Goal: Information Seeking & Learning: Understand process/instructions

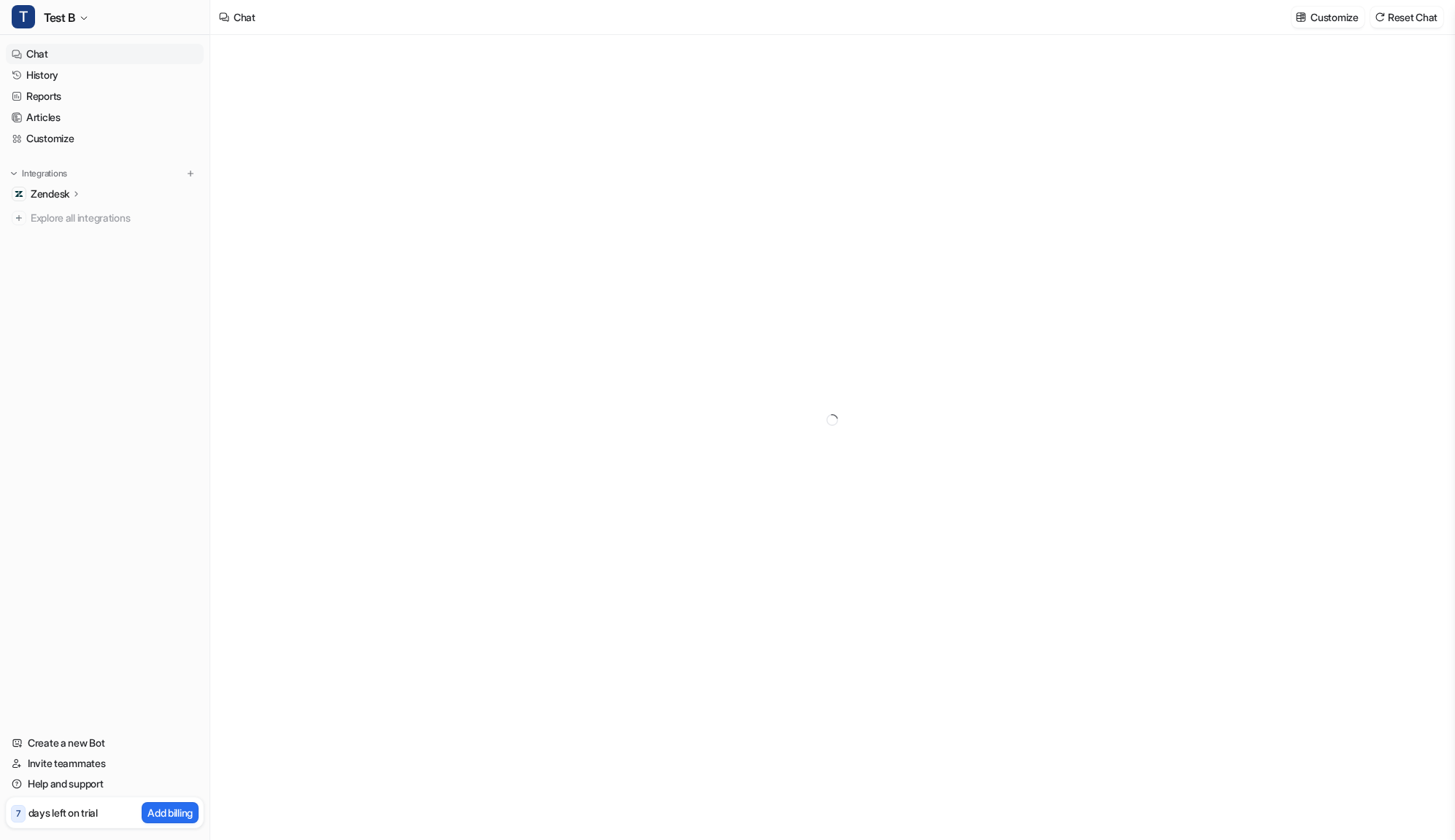
type textarea "**********"
click at [63, 191] on p "Zendesk" at bounding box center [50, 194] width 38 height 15
click at [58, 236] on p "Sources" at bounding box center [61, 237] width 37 height 15
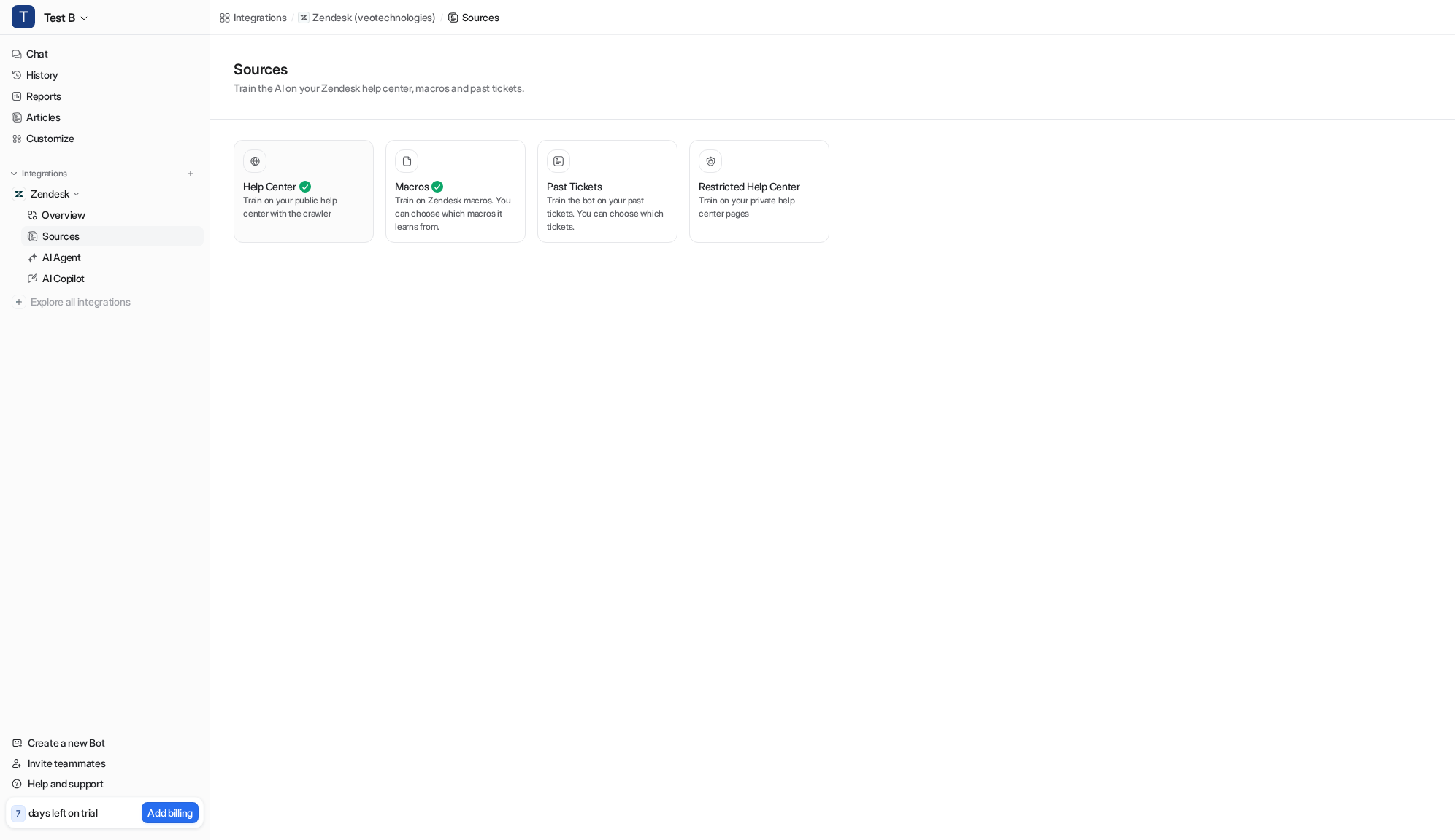
click at [338, 161] on div at bounding box center [303, 161] width 121 height 23
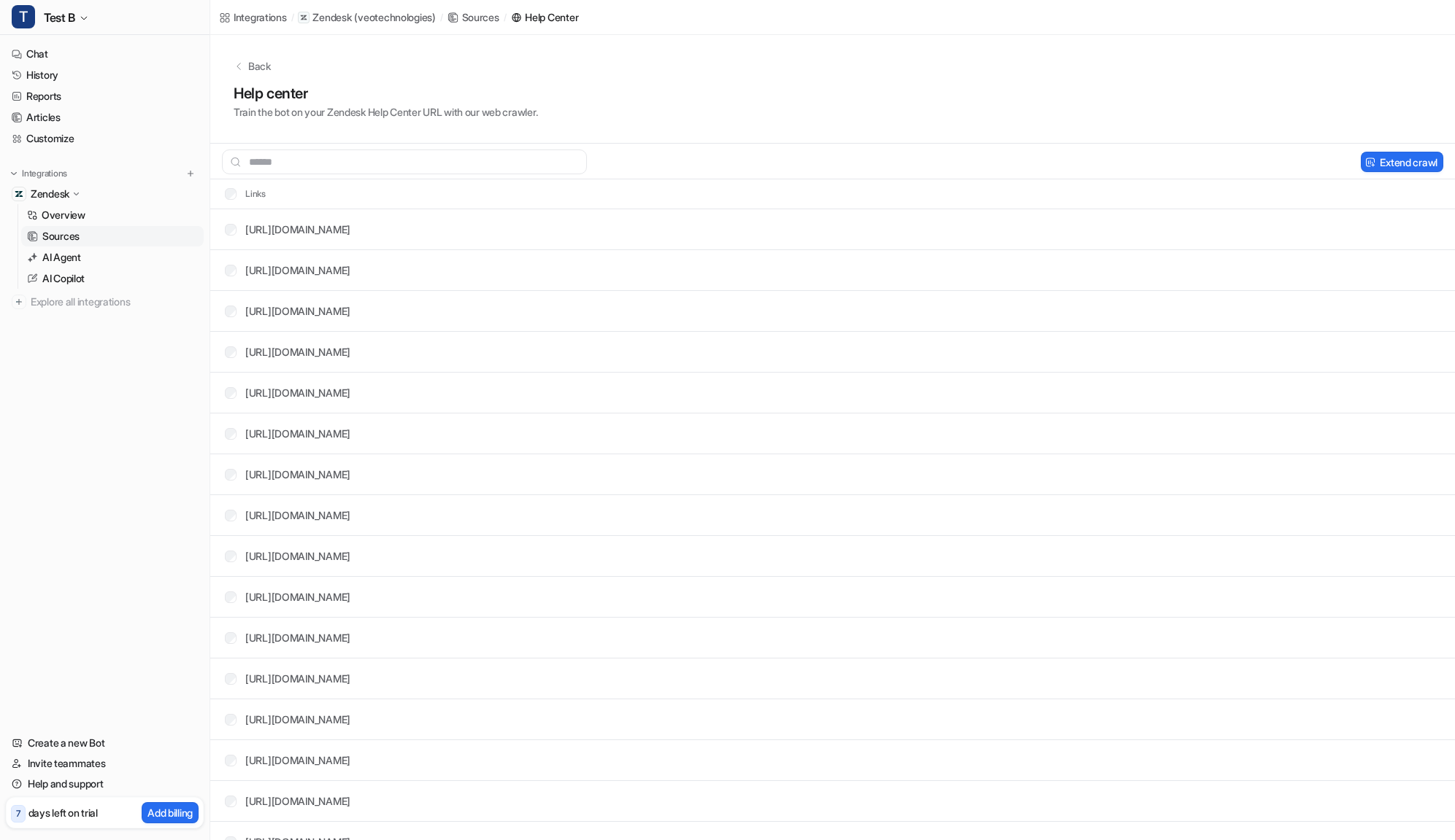
click at [218, 186] on th "Links" at bounding box center [239, 194] width 53 height 18
click at [1405, 154] on button "Extend crawl" at bounding box center [1402, 162] width 82 height 21
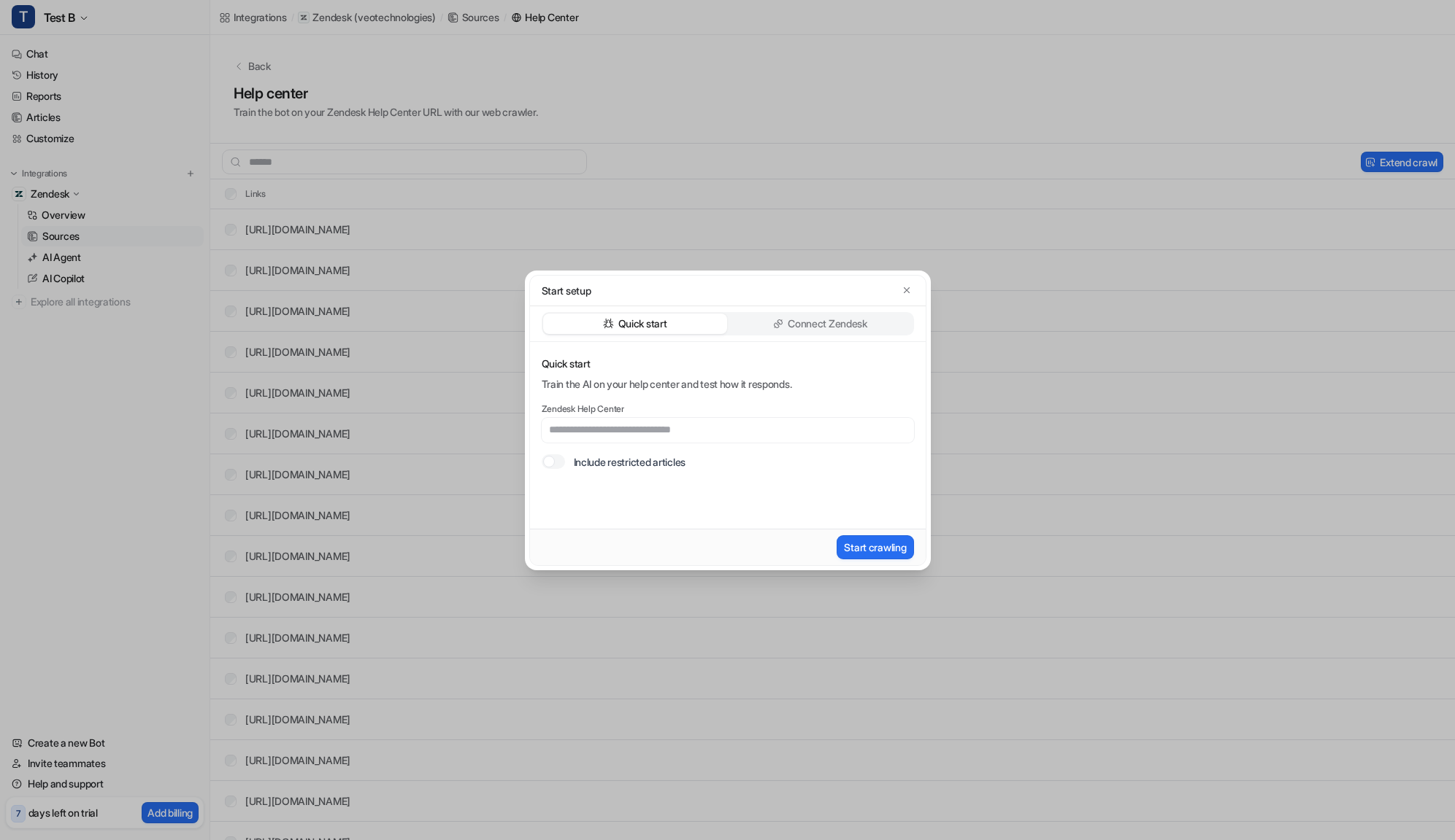
click at [882, 317] on div "Connect Zendesk" at bounding box center [820, 324] width 184 height 21
click at [727, 331] on div "Quick start Connect Zendesk" at bounding box center [727, 323] width 372 height 23
click at [702, 329] on div "Quick start" at bounding box center [635, 324] width 184 height 21
click at [554, 461] on div at bounding box center [549, 462] width 11 height 11
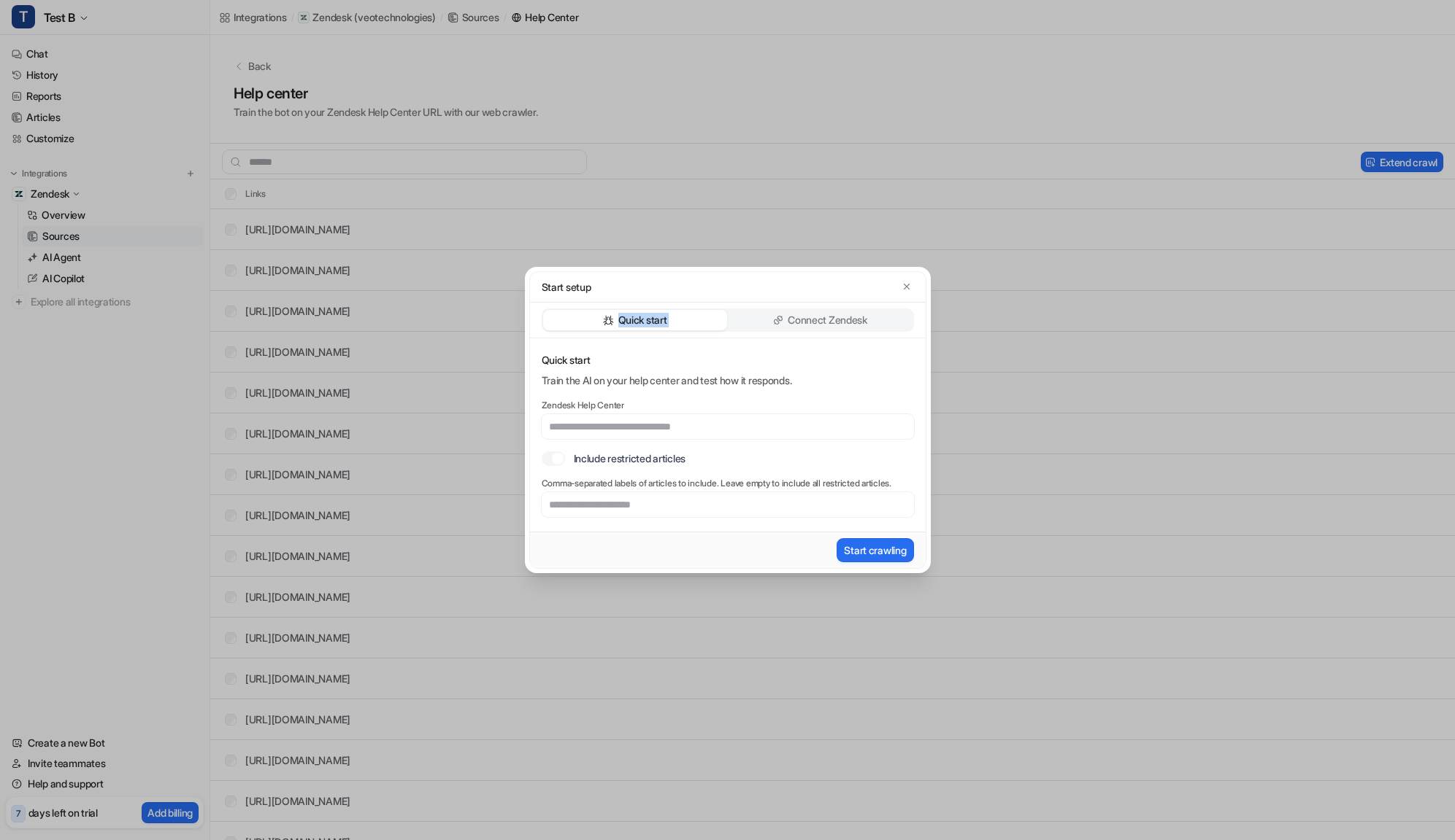
click at [792, 302] on div "Start setup Quick start Connect Zendesk Quick start Train the AI on your help c…" at bounding box center [728, 420] width 397 height 298
click at [792, 314] on p "Connect Zendesk" at bounding box center [827, 320] width 80 height 15
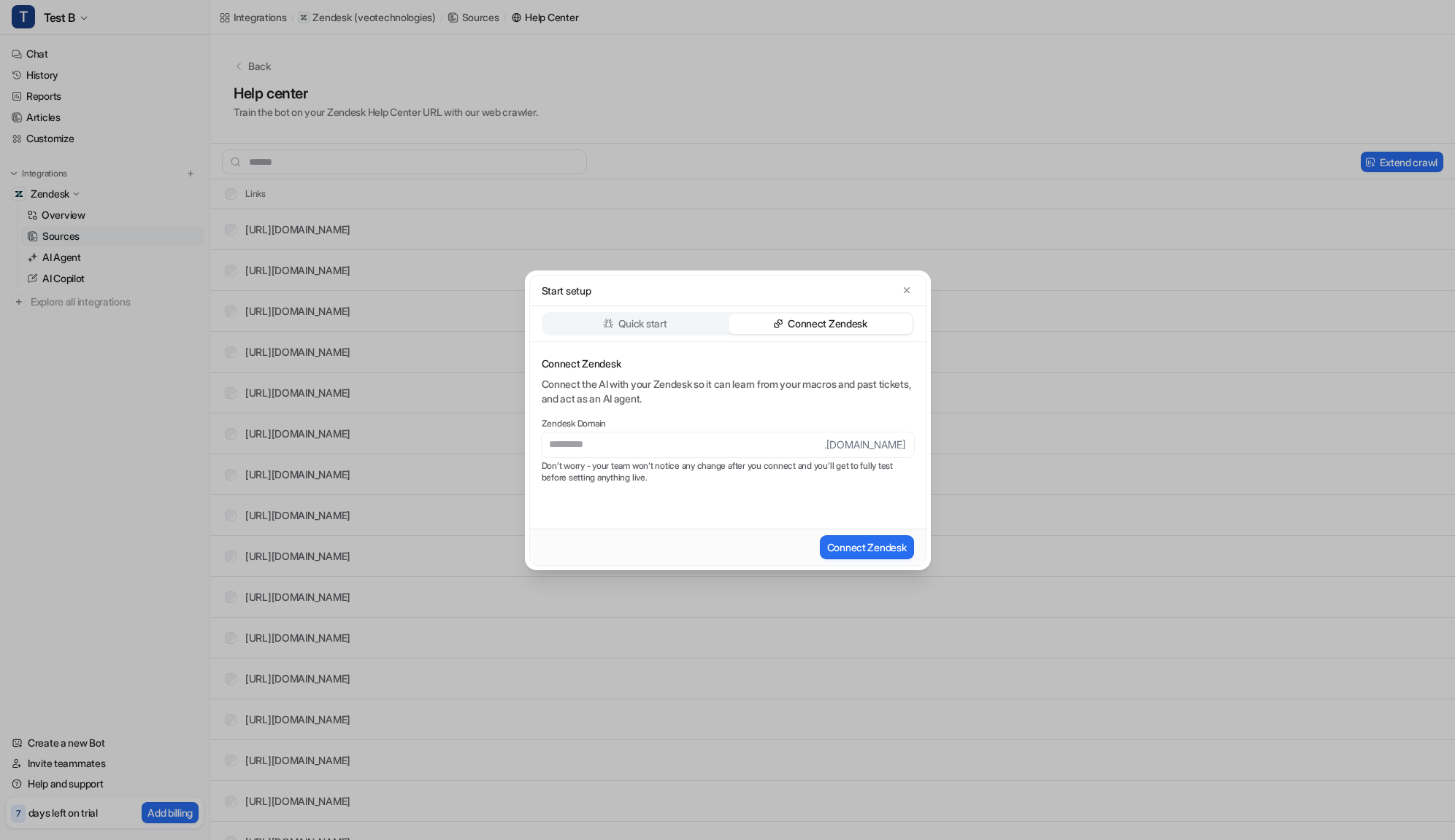
click at [950, 482] on div "Start setup Quick start Connect Zendesk Connect Zendesk Connect the AI with you…" at bounding box center [727, 420] width 1455 height 840
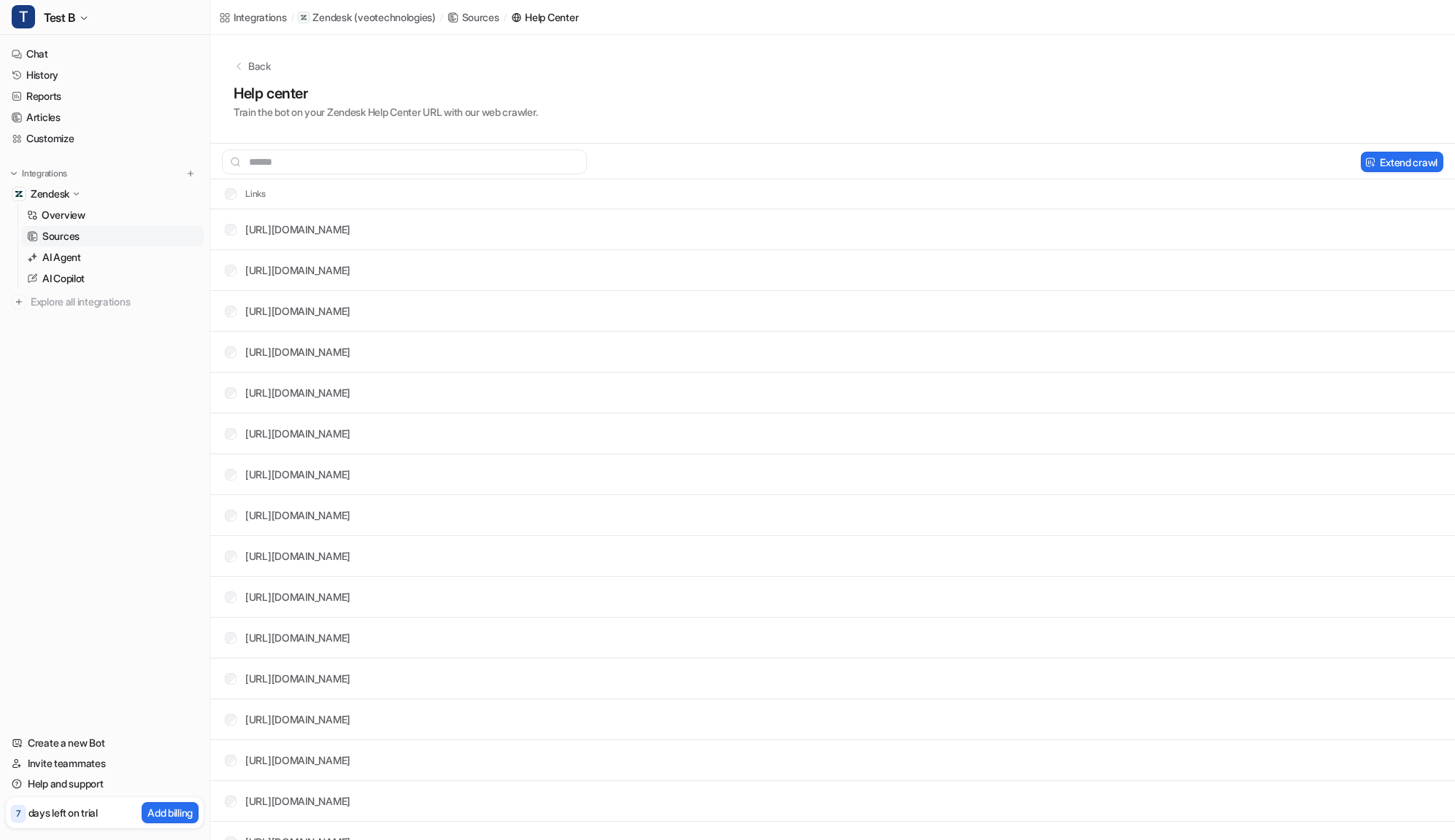
click at [141, 234] on link "Sources" at bounding box center [112, 236] width 183 height 21
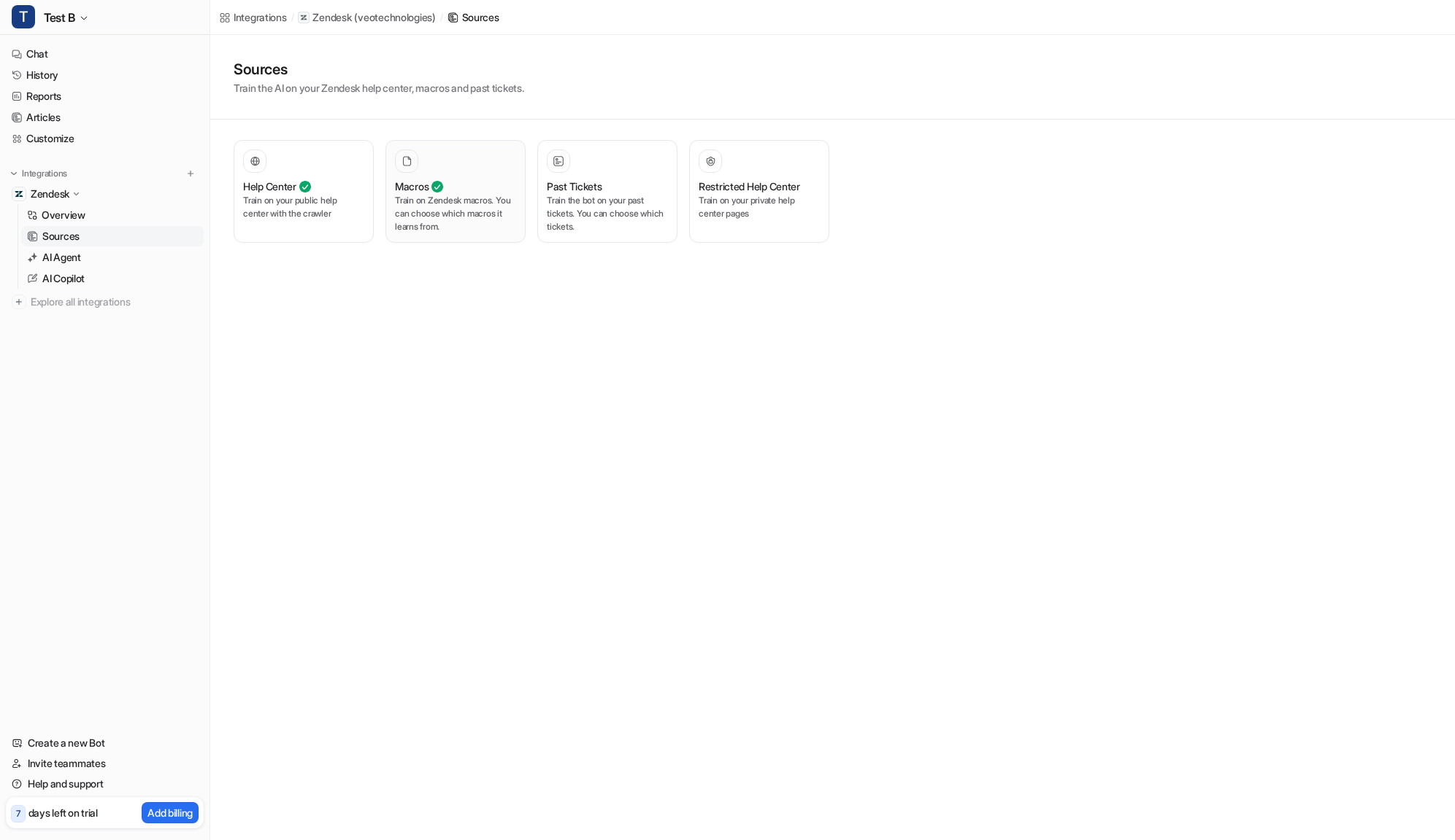
click at [466, 199] on p "Train on Zendesk macros. You can choose which macros it learns from." at bounding box center [454, 214] width 121 height 39
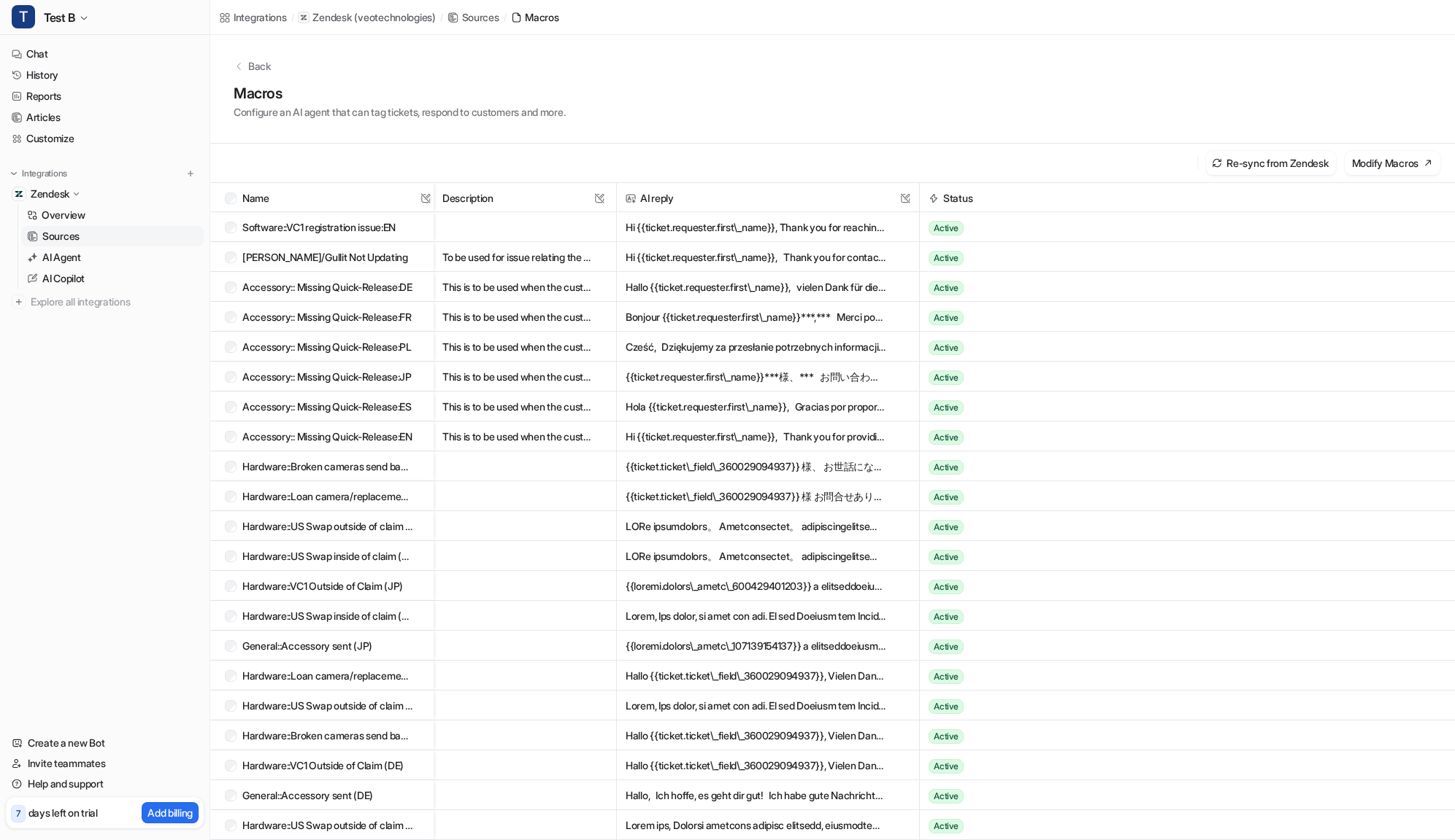
click at [767, 296] on button "Hallo {{ticket.requester.first\_name}}, vielen Dank für die von dir bereitgeste…" at bounding box center [756, 287] width 261 height 30
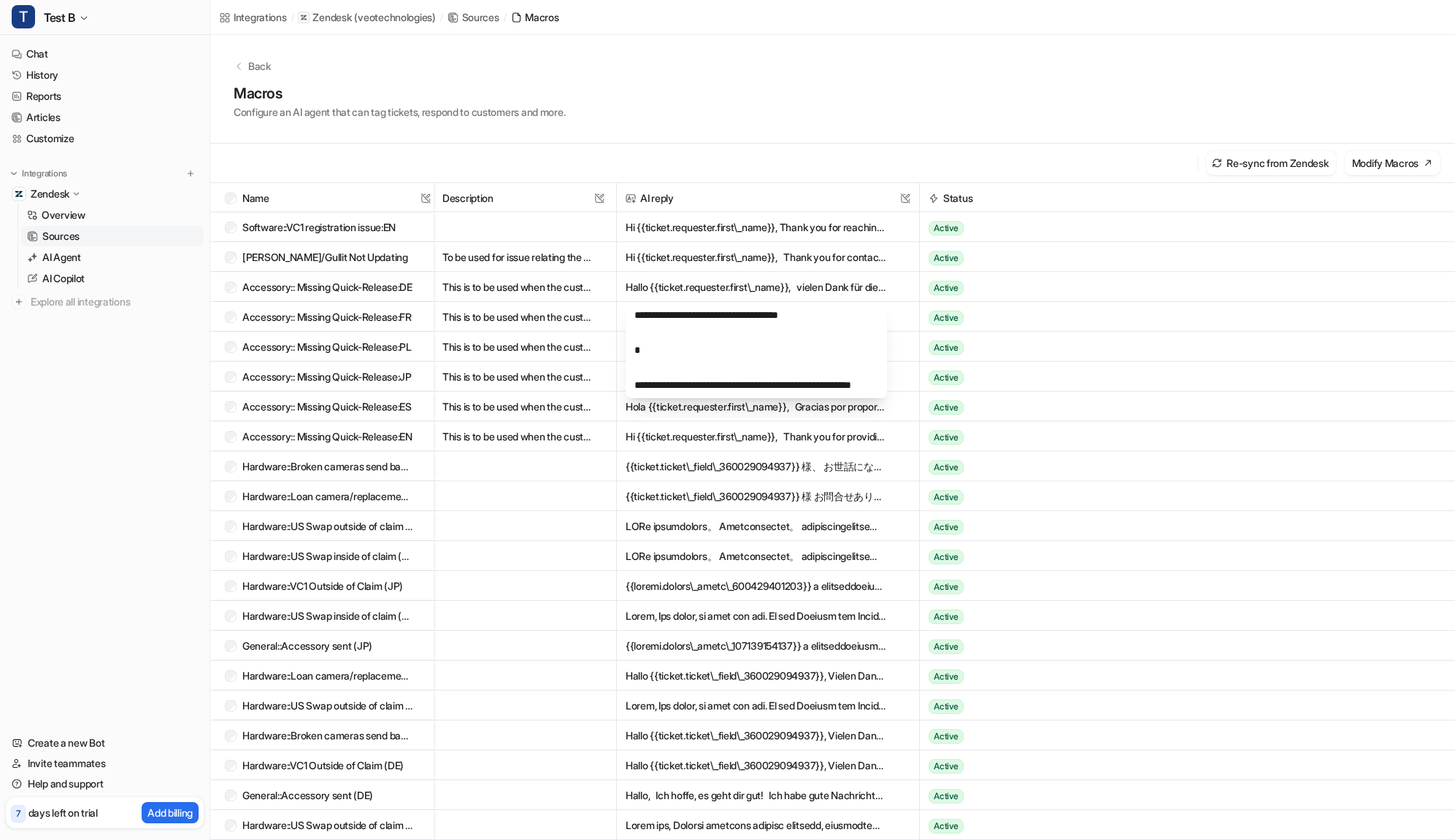
click at [634, 284] on button "Hallo {{ticket.requester.first\_name}}, vielen Dank für die von dir bereitgeste…" at bounding box center [756, 287] width 261 height 30
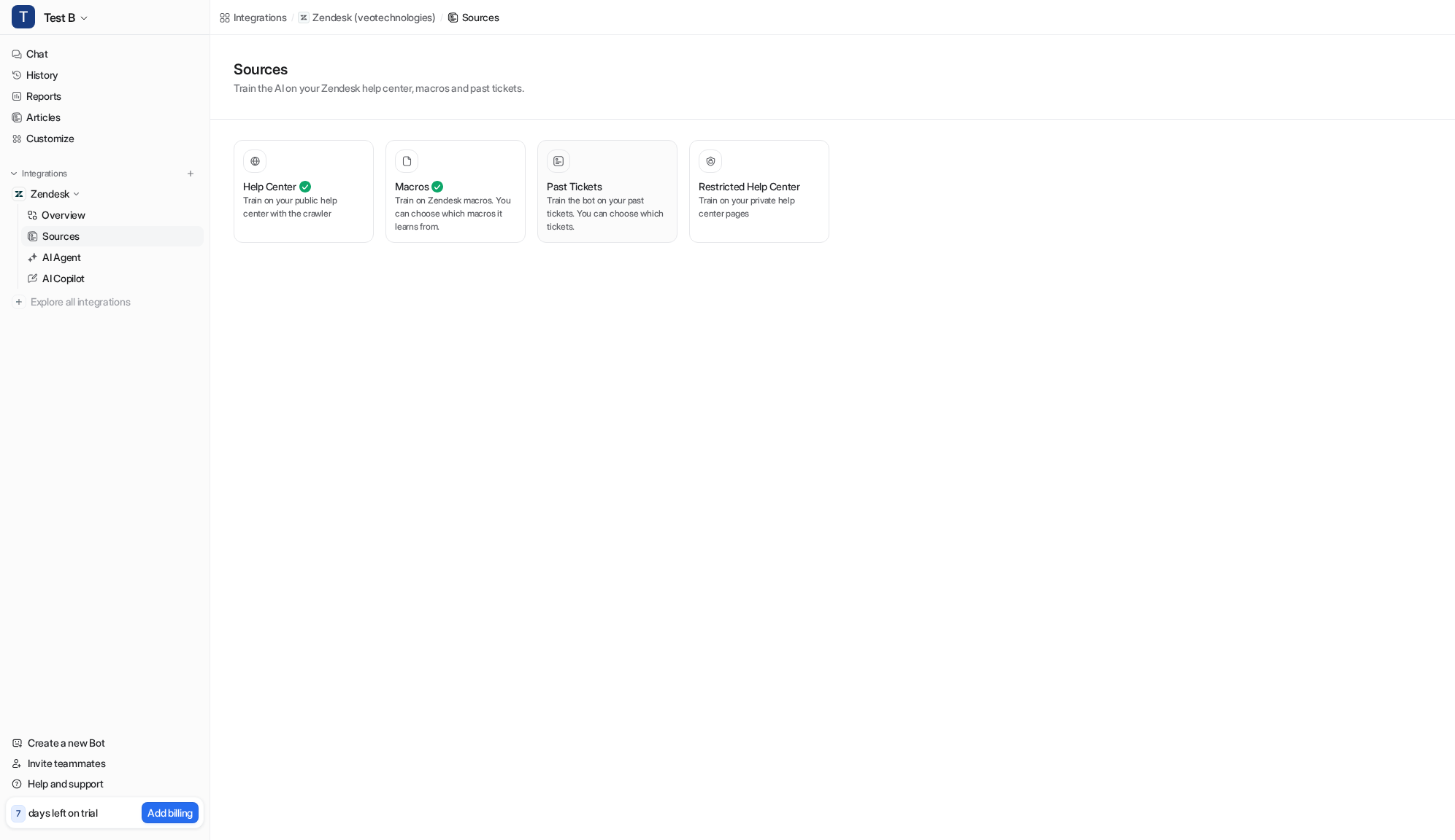
click at [614, 181] on div "Past Tickets" at bounding box center [606, 186] width 121 height 15
click at [779, 188] on h3 "Restricted Help Center" at bounding box center [750, 186] width 101 height 15
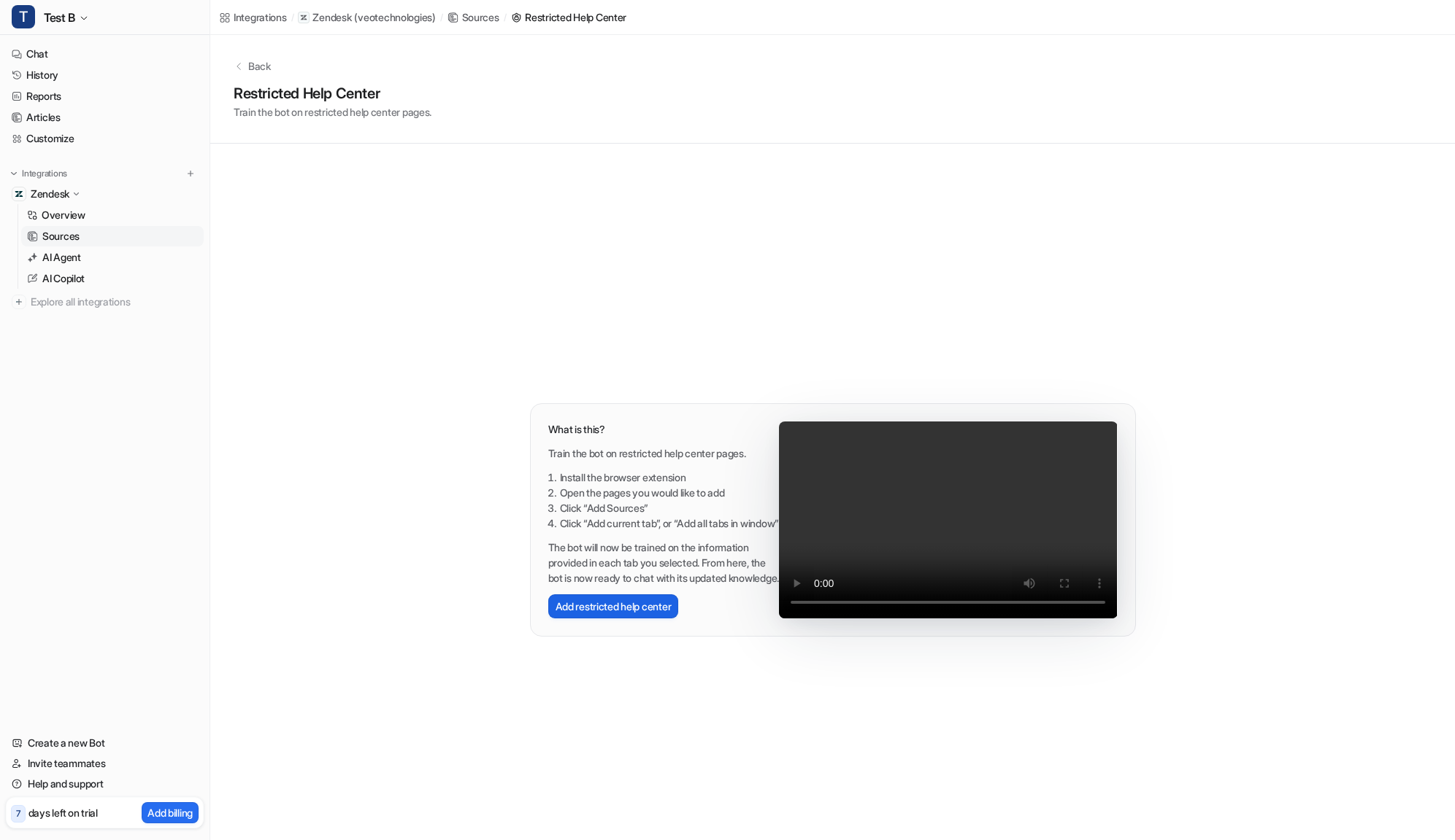
click at [587, 617] on button "Add restricted help center" at bounding box center [613, 607] width 130 height 24
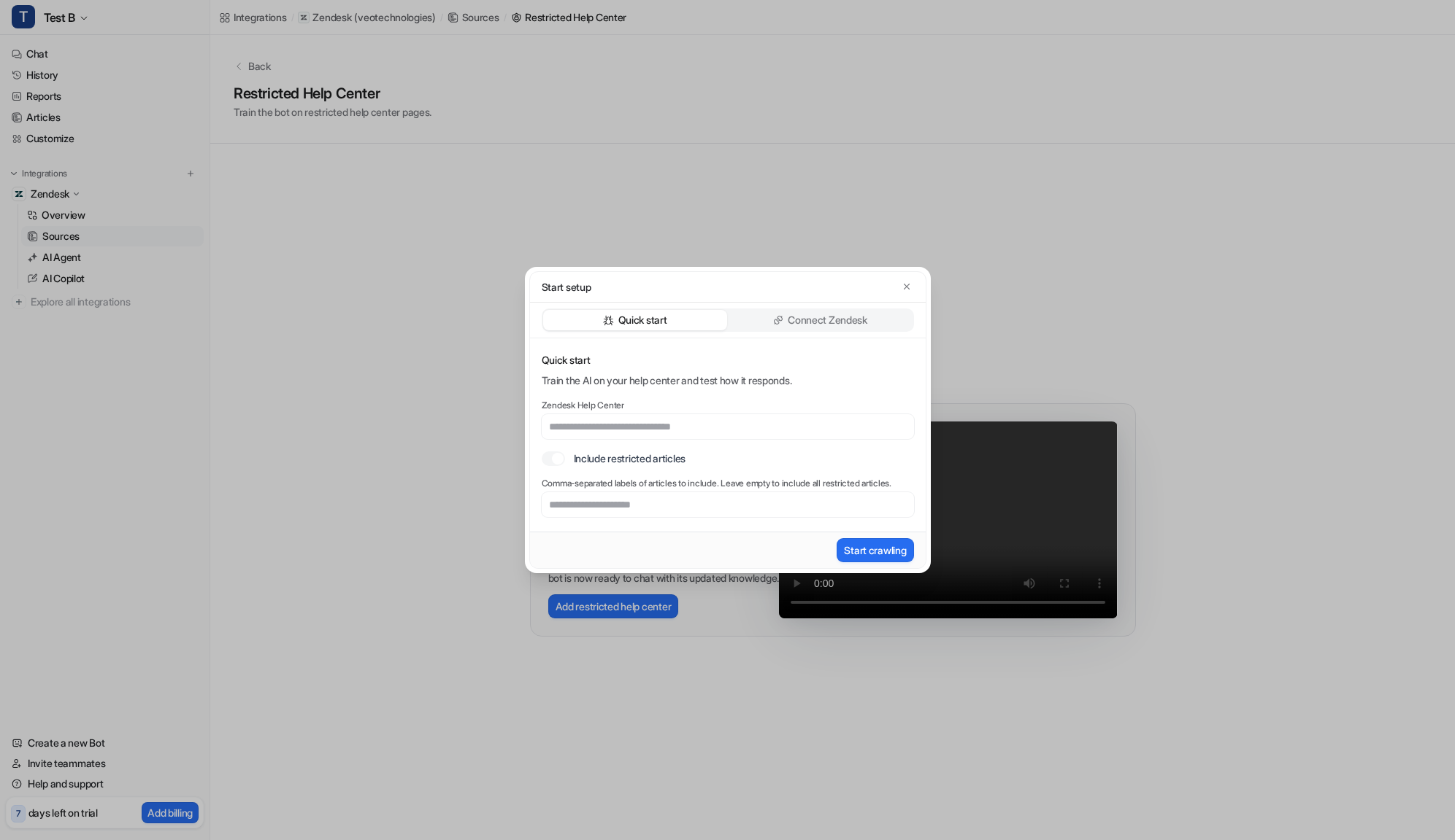
click at [1031, 287] on div "Start setup Quick start Connect Zendesk Quick start Train the AI on your help c…" at bounding box center [727, 420] width 1455 height 840
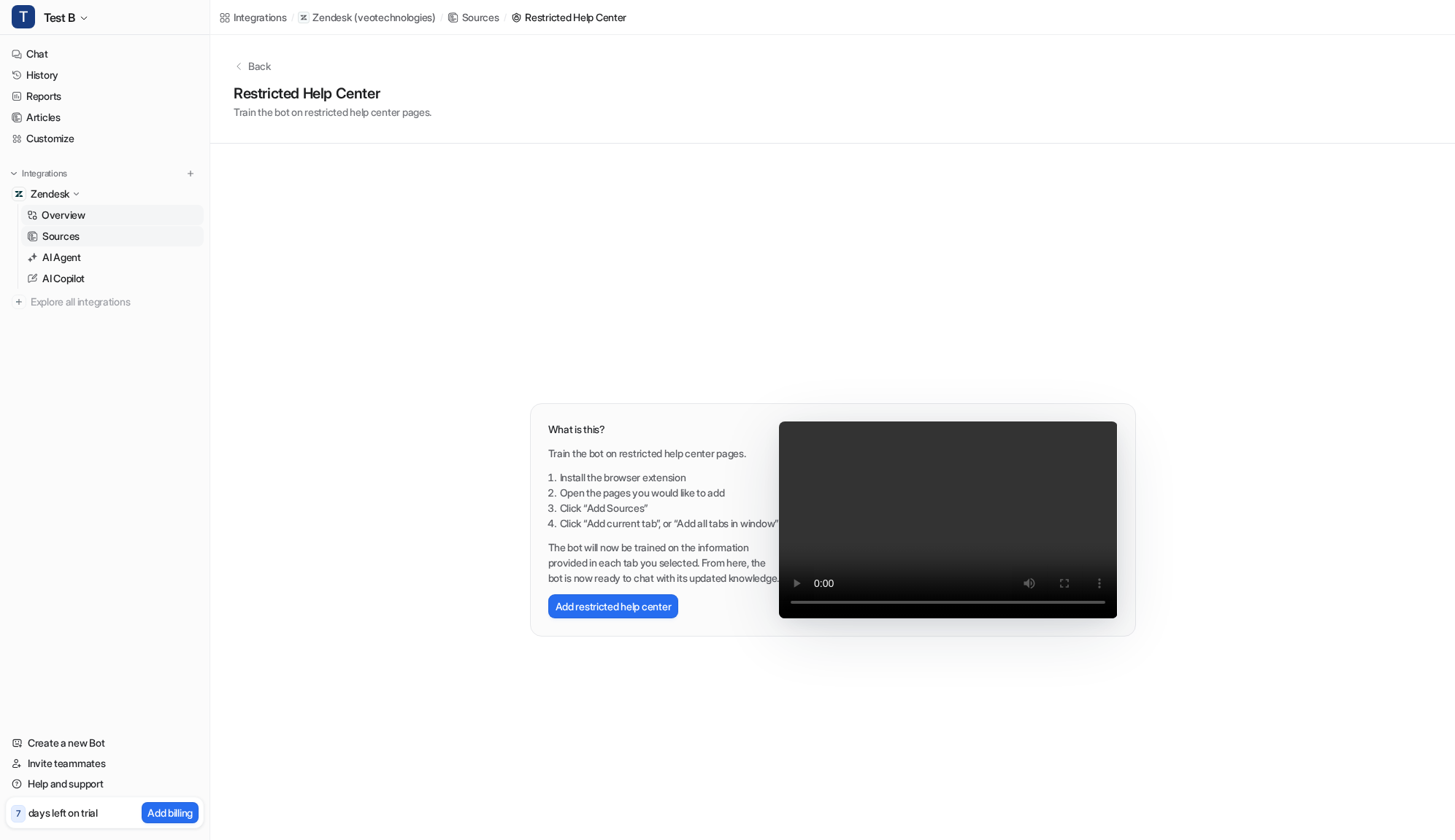
click at [75, 206] on link "Overview" at bounding box center [112, 215] width 183 height 21
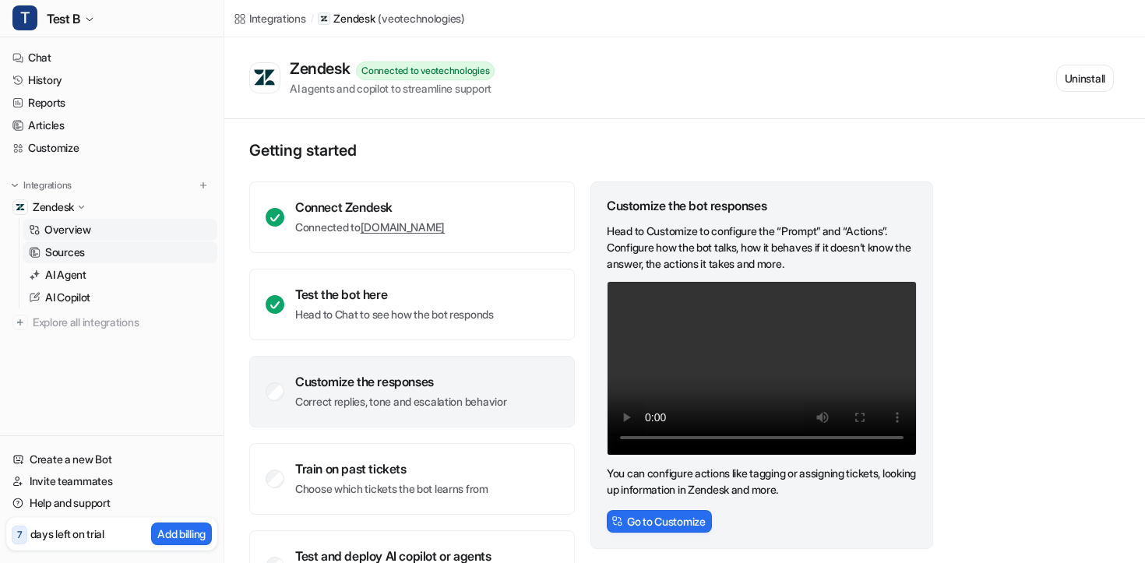
click at [76, 243] on link "Sources" at bounding box center [120, 252] width 195 height 22
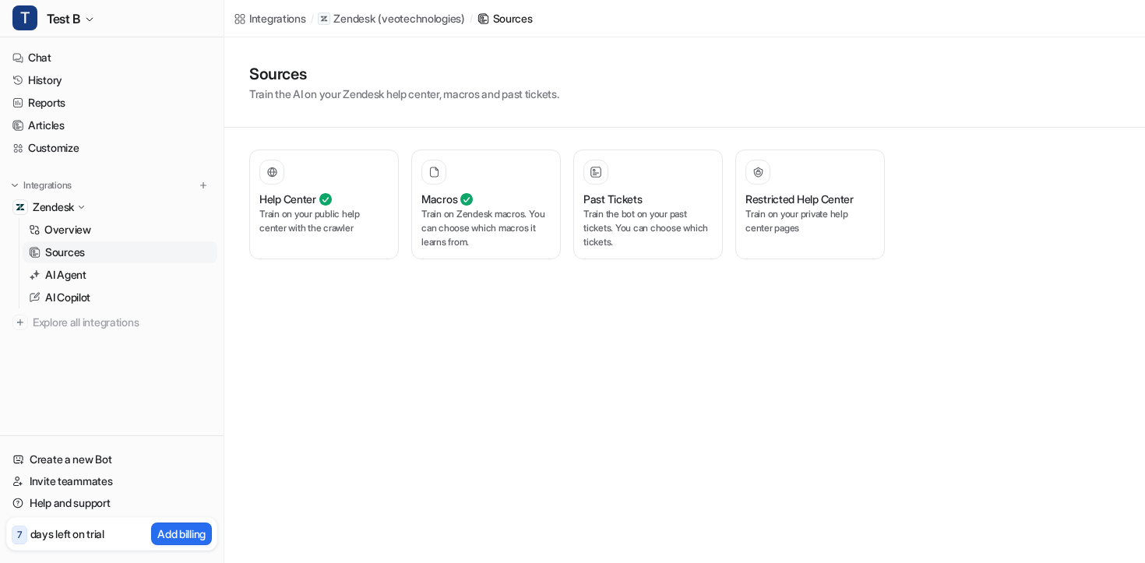
click at [76, 249] on p "Sources" at bounding box center [65, 253] width 40 height 16
click at [76, 268] on p "AI Agent" at bounding box center [65, 275] width 41 height 16
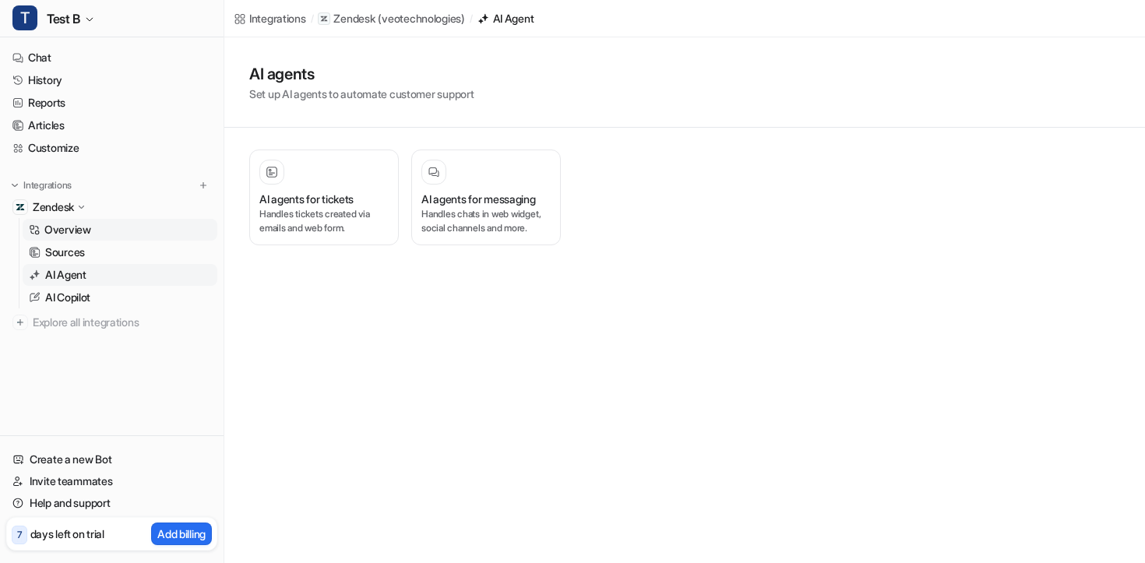
click at [127, 227] on link "Overview" at bounding box center [120, 230] width 195 height 22
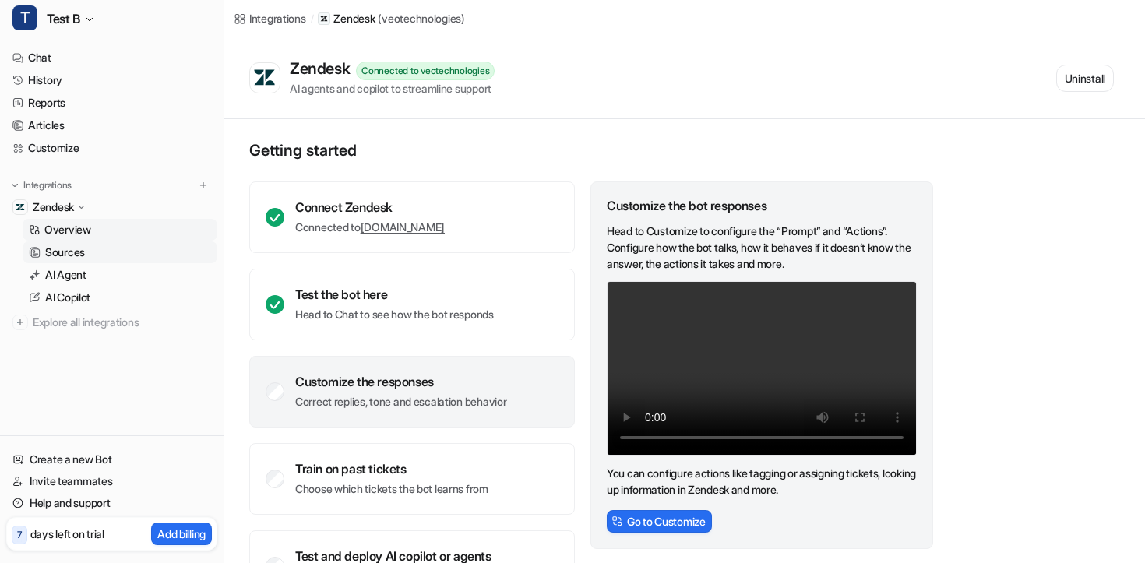
click at [122, 253] on link "Sources" at bounding box center [120, 252] width 195 height 22
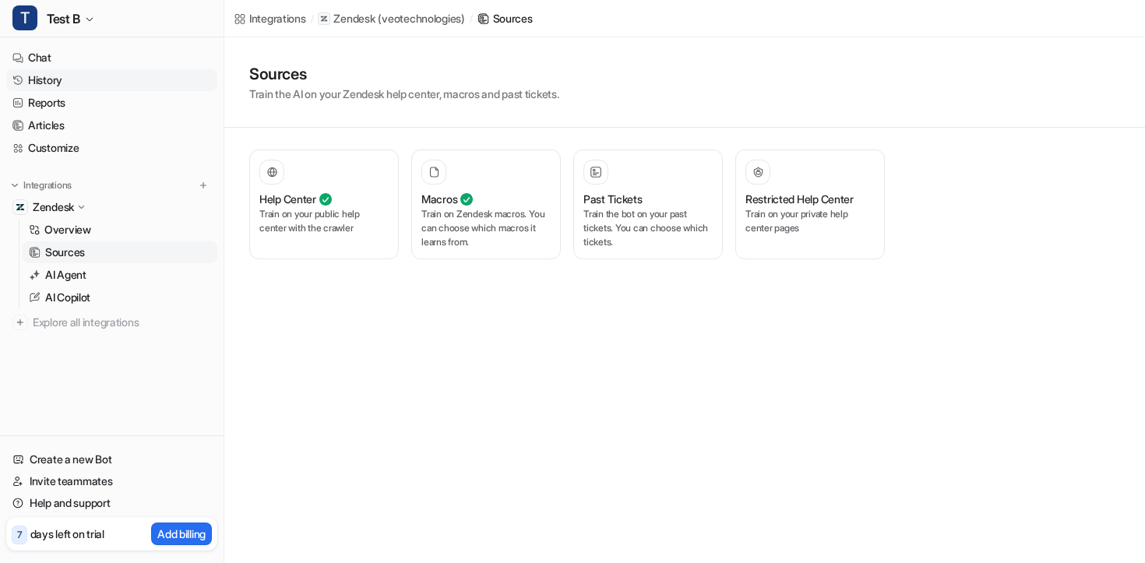
click at [71, 78] on link "History" at bounding box center [111, 80] width 211 height 22
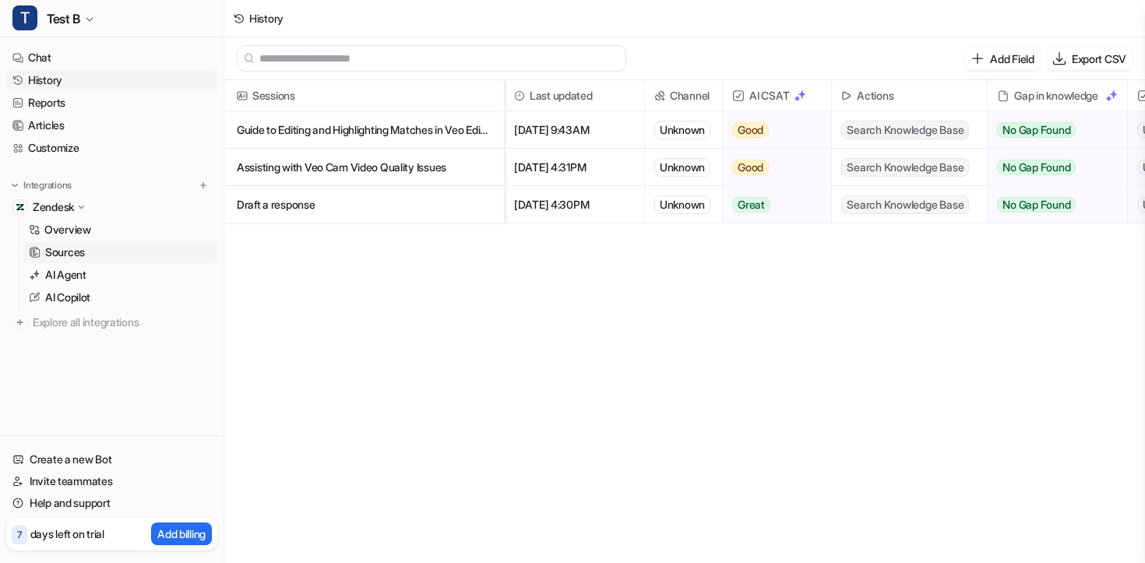
click at [119, 244] on link "Sources" at bounding box center [120, 252] width 195 height 22
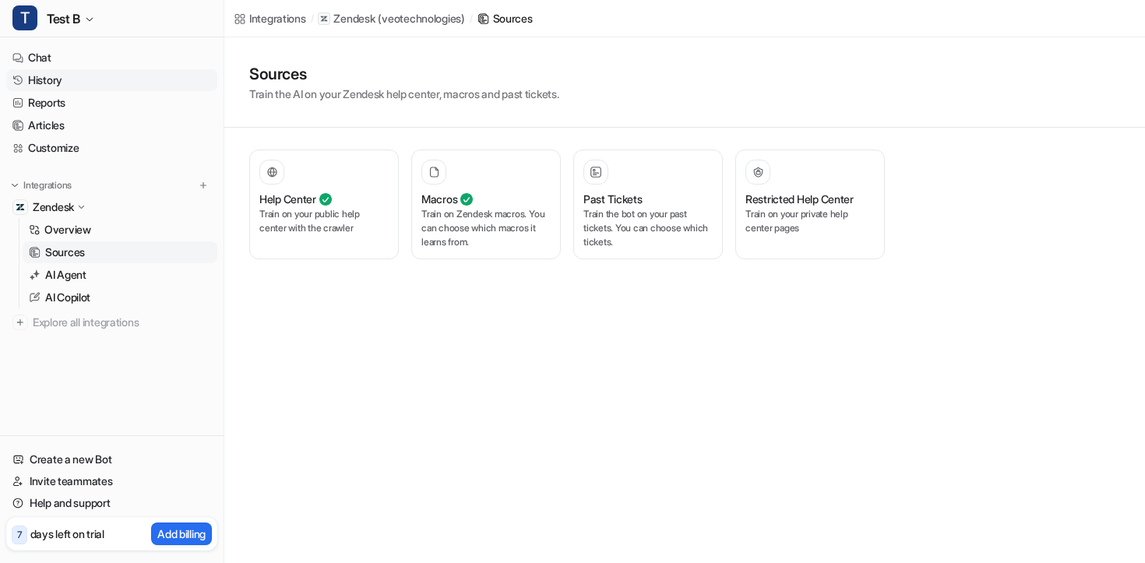
click at [76, 86] on link "History" at bounding box center [111, 80] width 211 height 22
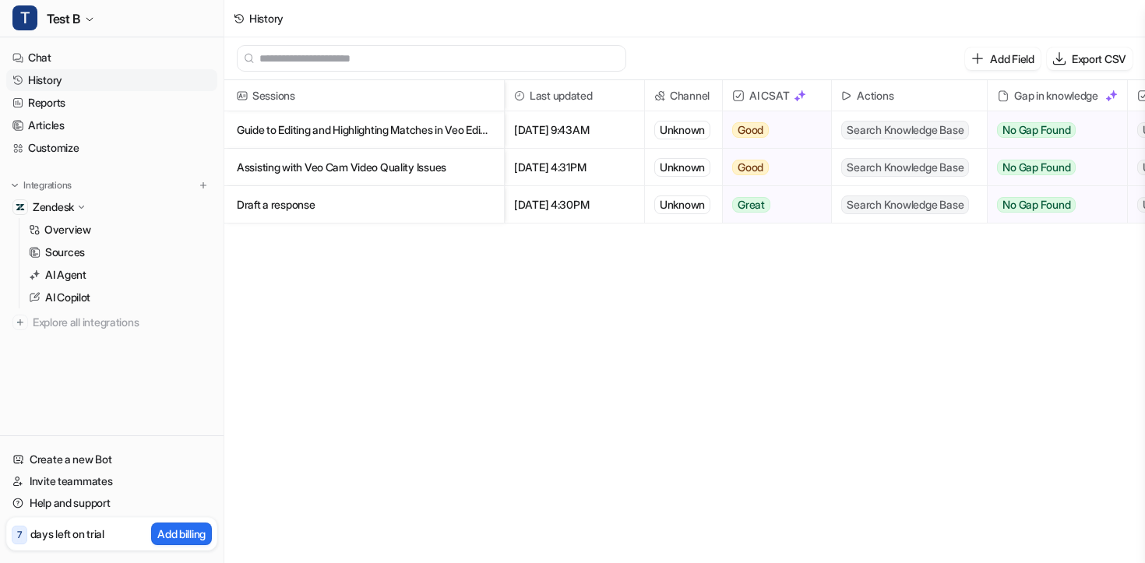
click at [41, 91] on ul "Chat History Reports Articles Customize" at bounding box center [111, 103] width 211 height 112
click at [37, 102] on link "Reports" at bounding box center [111, 103] width 211 height 22
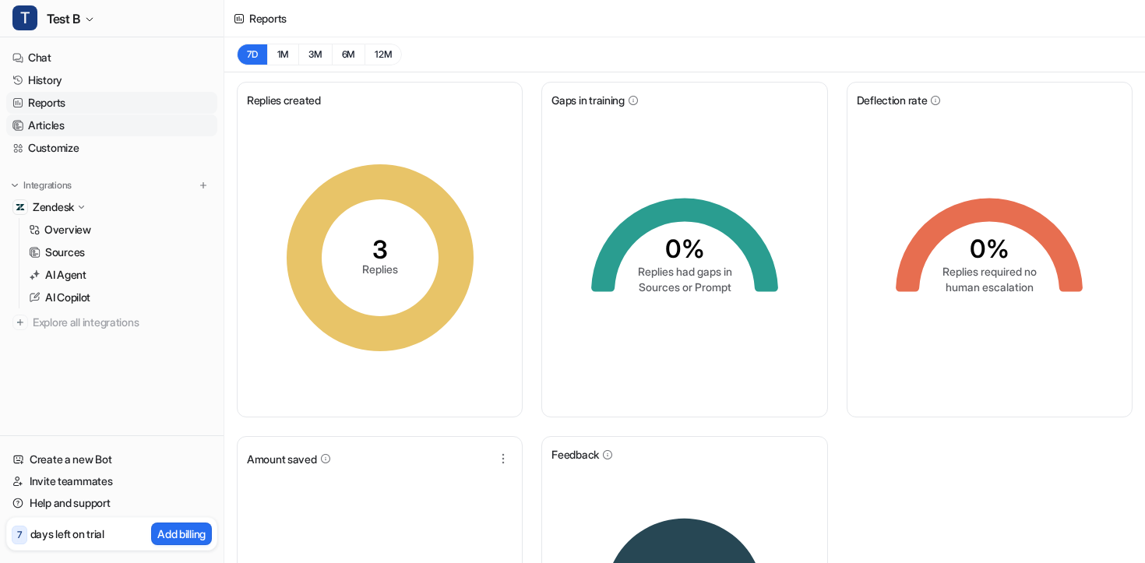
click at [65, 130] on link "Articles" at bounding box center [111, 126] width 211 height 22
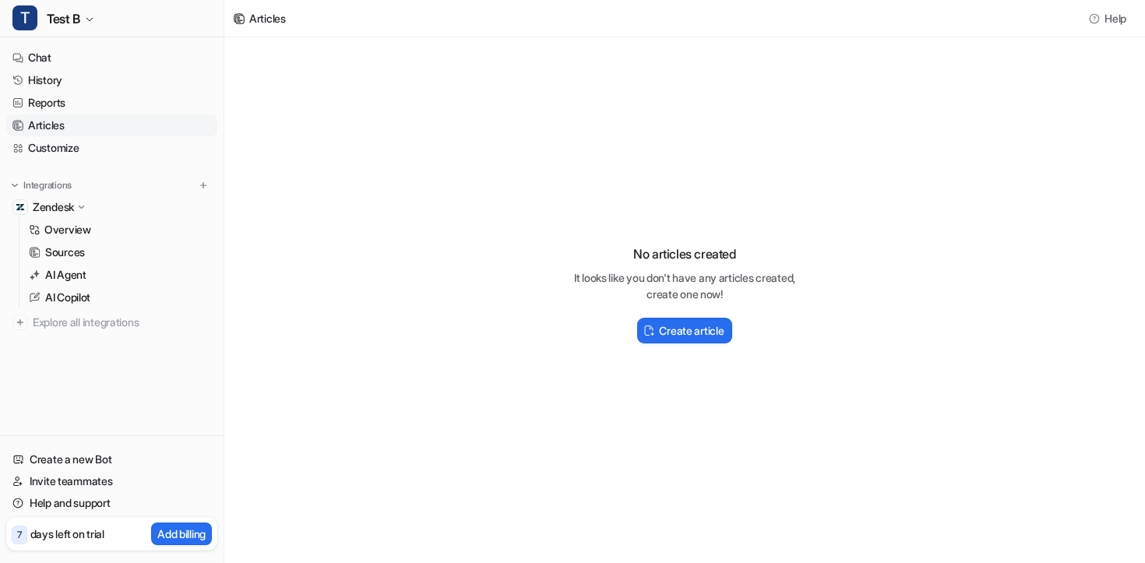
click at [70, 160] on nav "Chat History Reports Articles Customize Integrations Zendesk Overview Sources A…" at bounding box center [112, 238] width 224 height 395
click at [70, 151] on link "Customize" at bounding box center [111, 148] width 211 height 22
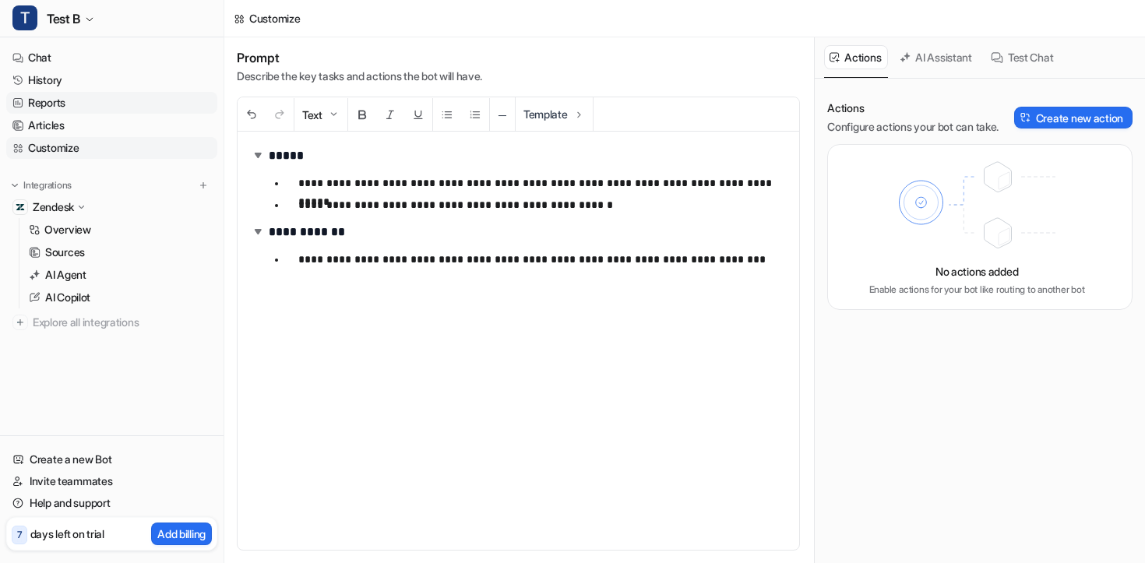
click at [60, 107] on link "Reports" at bounding box center [111, 103] width 211 height 22
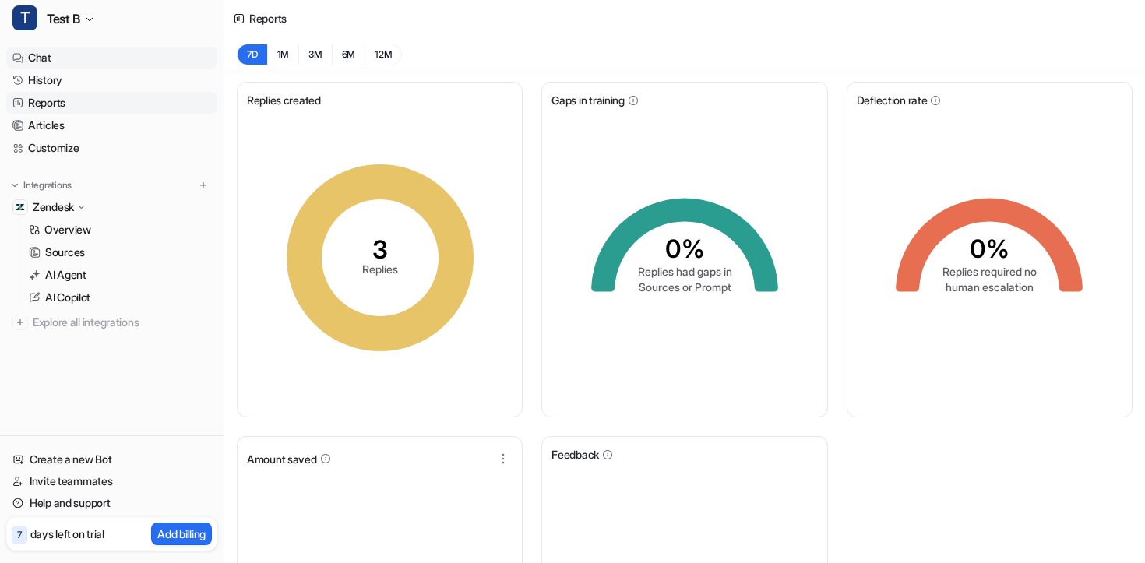
click at [48, 56] on link "Chat" at bounding box center [111, 58] width 211 height 22
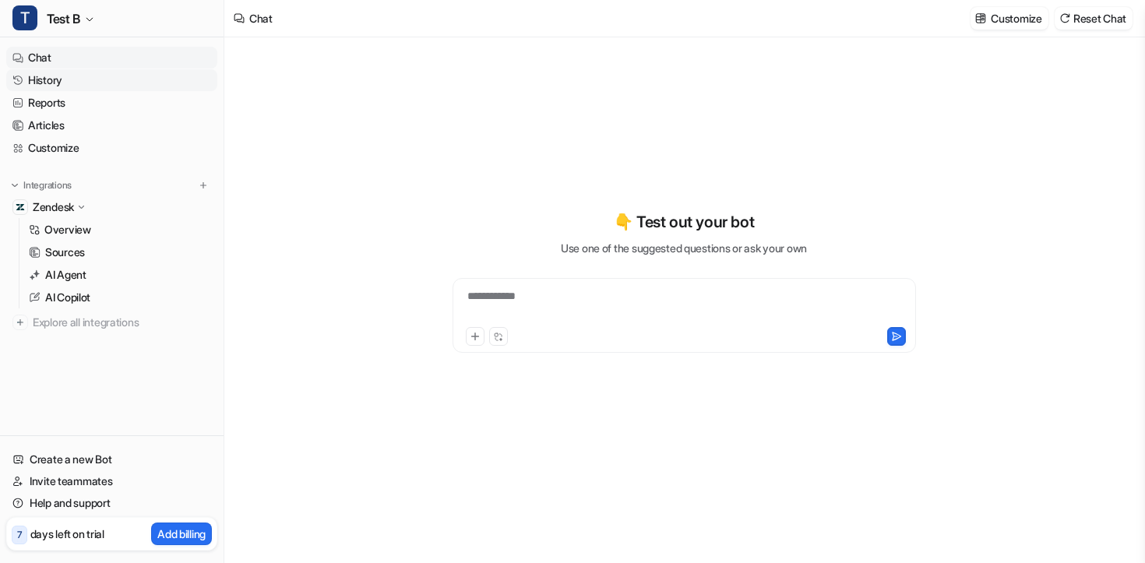
click at [86, 83] on link "History" at bounding box center [111, 80] width 211 height 22
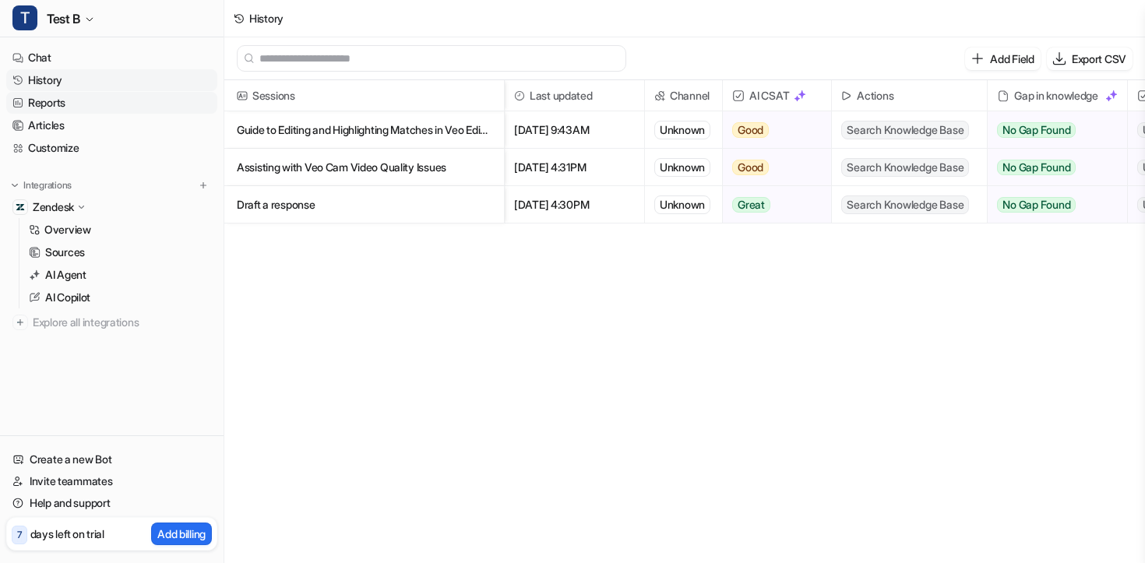
click at [78, 97] on link "Reports" at bounding box center [111, 103] width 211 height 22
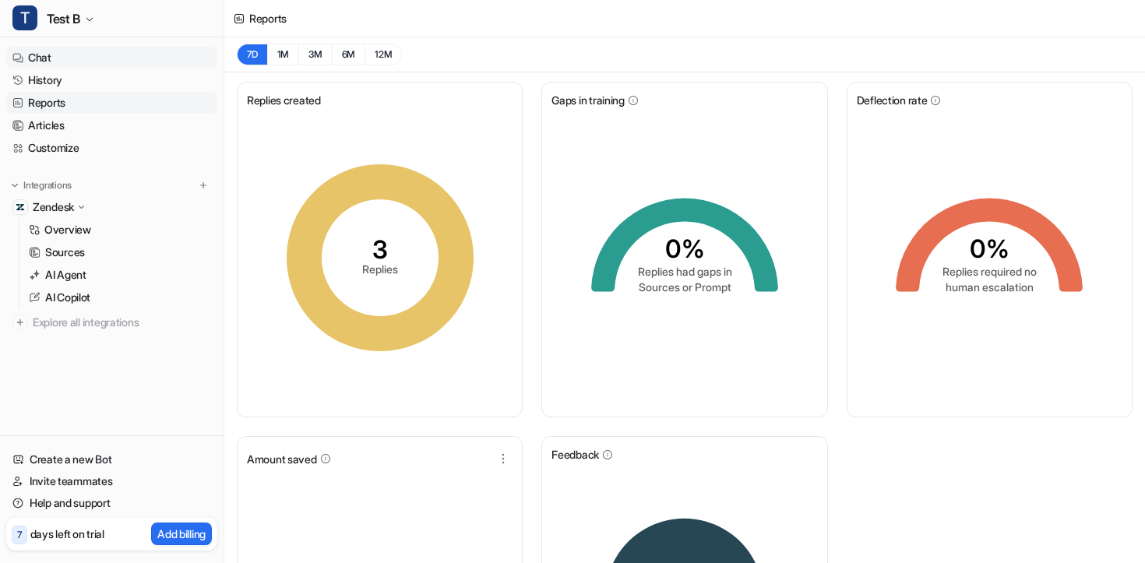
click at [35, 51] on link "Chat" at bounding box center [111, 58] width 211 height 22
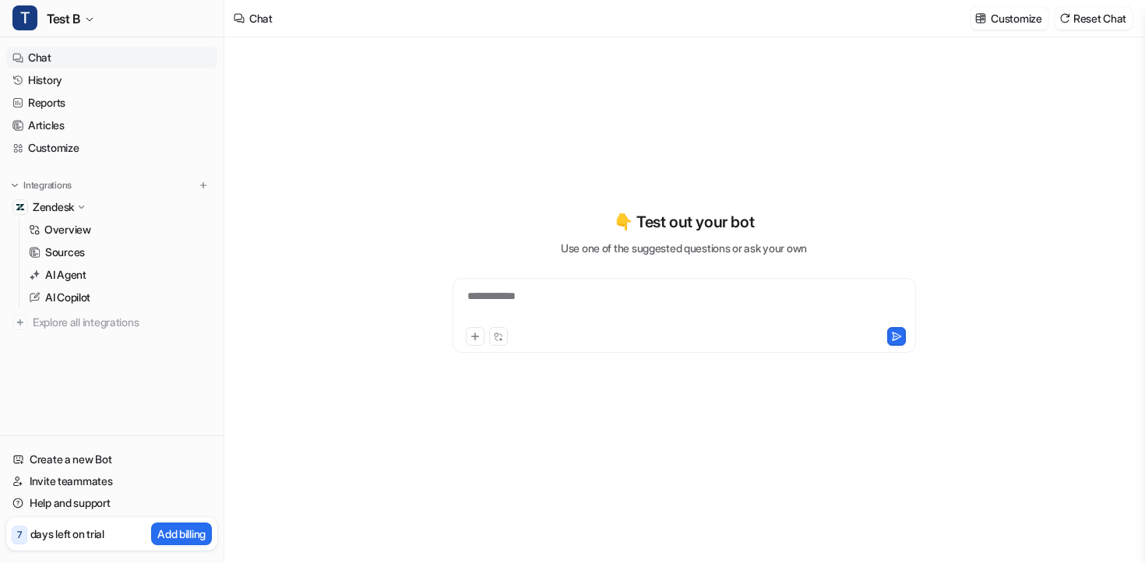
click at [540, 284] on div "**********" at bounding box center [685, 315] width 464 height 75
click at [538, 290] on div at bounding box center [685, 306] width 456 height 36
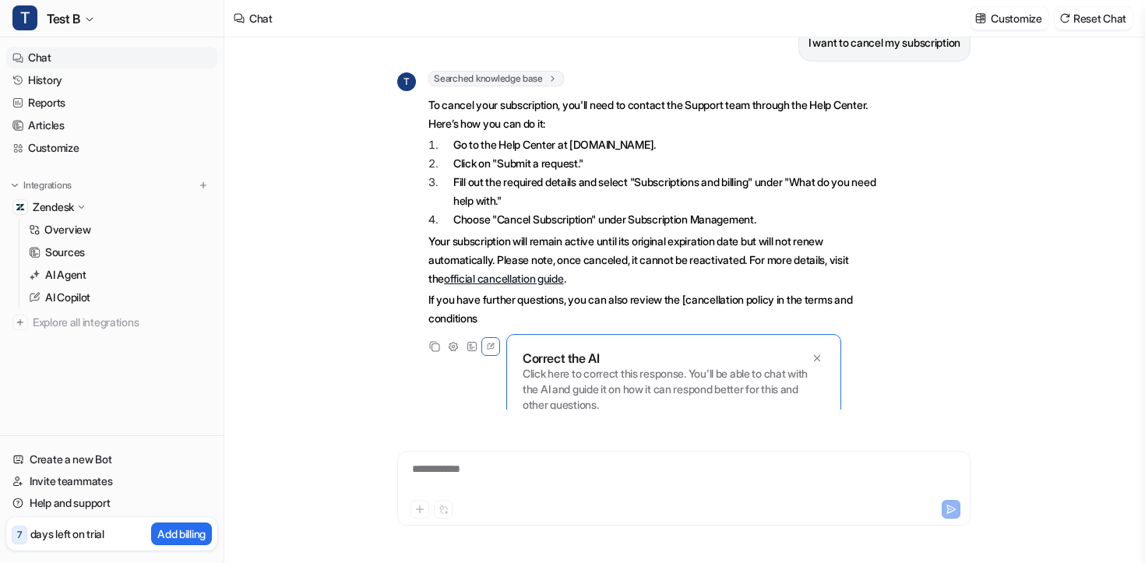
scroll to position [51, 0]
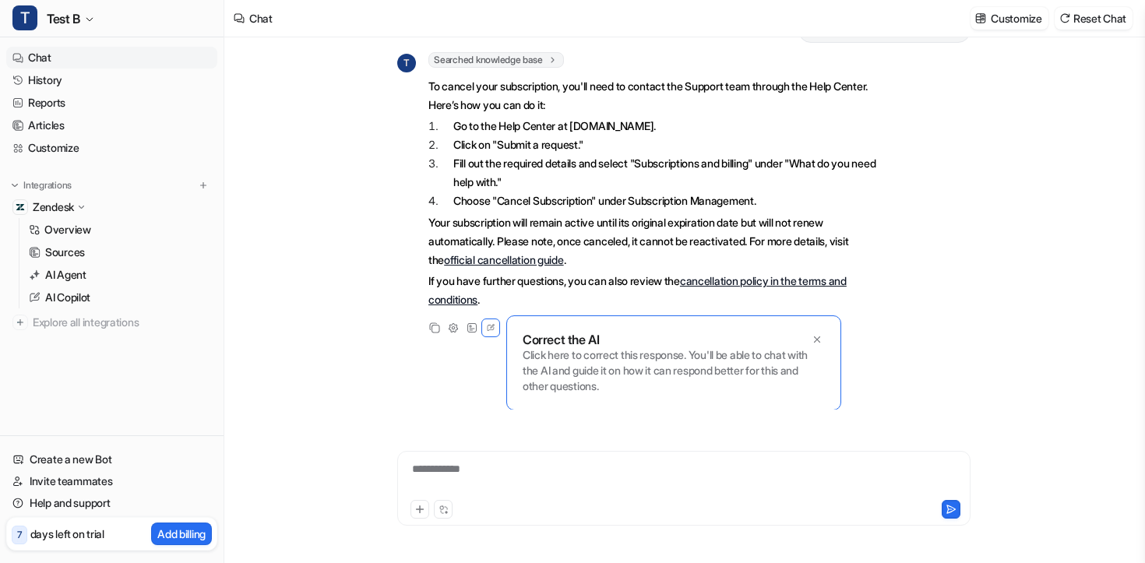
click at [537, 264] on link "official cancellation guide" at bounding box center [503, 259] width 119 height 13
click at [516, 461] on div at bounding box center [684, 479] width 566 height 36
click at [522, 143] on li "Click on "Submit a request."" at bounding box center [662, 145] width 443 height 19
copy li "Submit a request"
drag, startPoint x: 522, startPoint y: 143, endPoint x: 570, endPoint y: 140, distance: 48.4
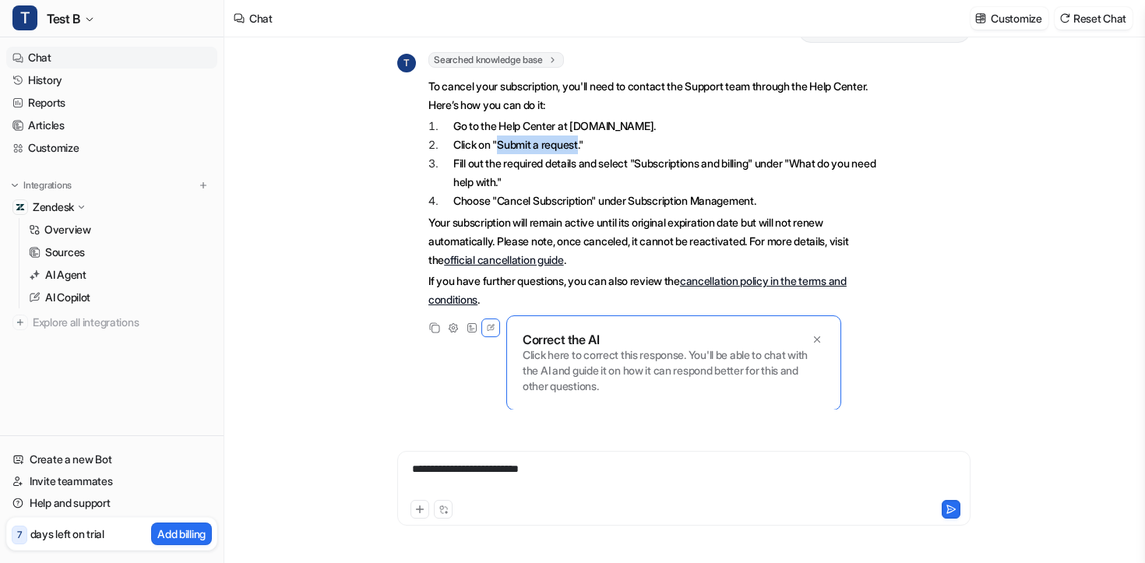
click at [570, 140] on li "Click on "Submit a request."" at bounding box center [662, 145] width 443 height 19
click at [566, 460] on div "**********" at bounding box center [683, 488] width 573 height 75
click at [563, 464] on div "**********" at bounding box center [684, 479] width 566 height 36
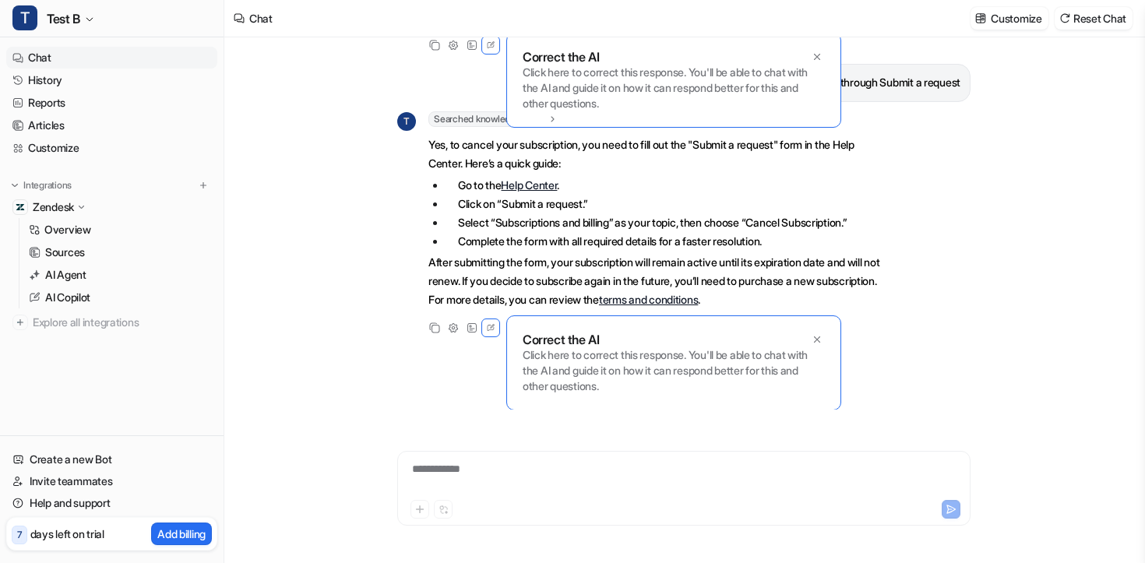
scroll to position [334, 0]
click at [828, 338] on div "Correct the AI Click here to correct this response. You'll be able to chat with…" at bounding box center [673, 363] width 335 height 95
click at [824, 338] on div at bounding box center [817, 340] width 16 height 16
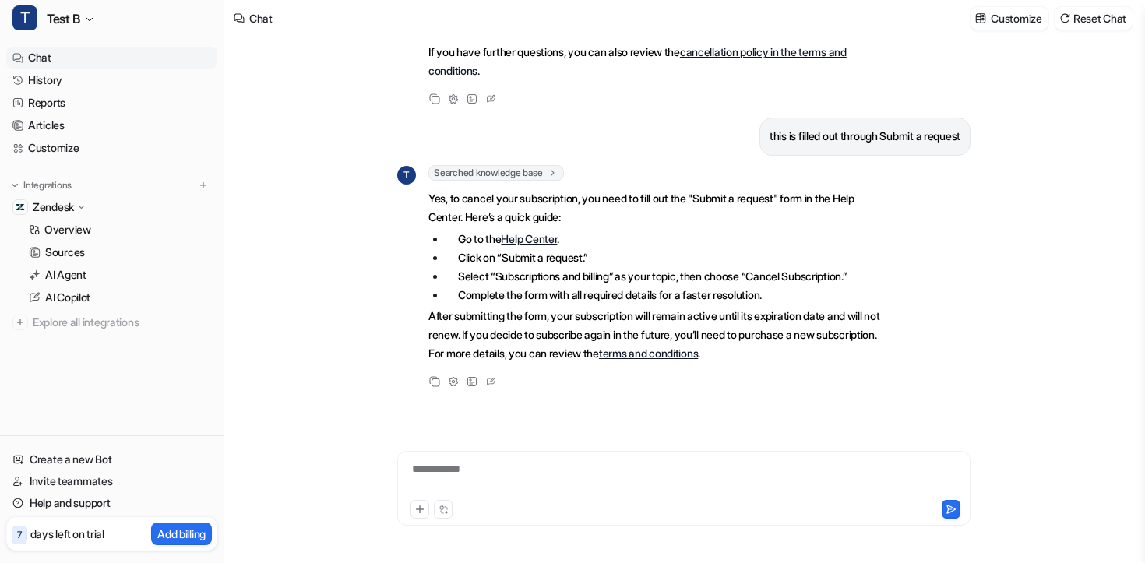
scroll to position [280, 0]
click at [603, 241] on li "Go to the Help Center ." at bounding box center [665, 240] width 439 height 19
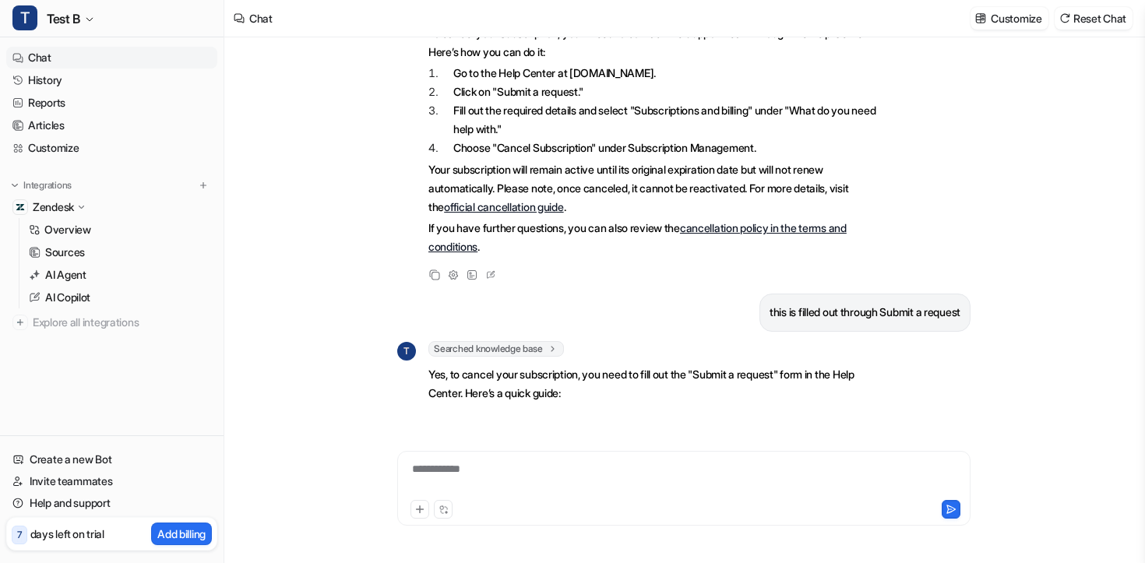
scroll to position [0, 0]
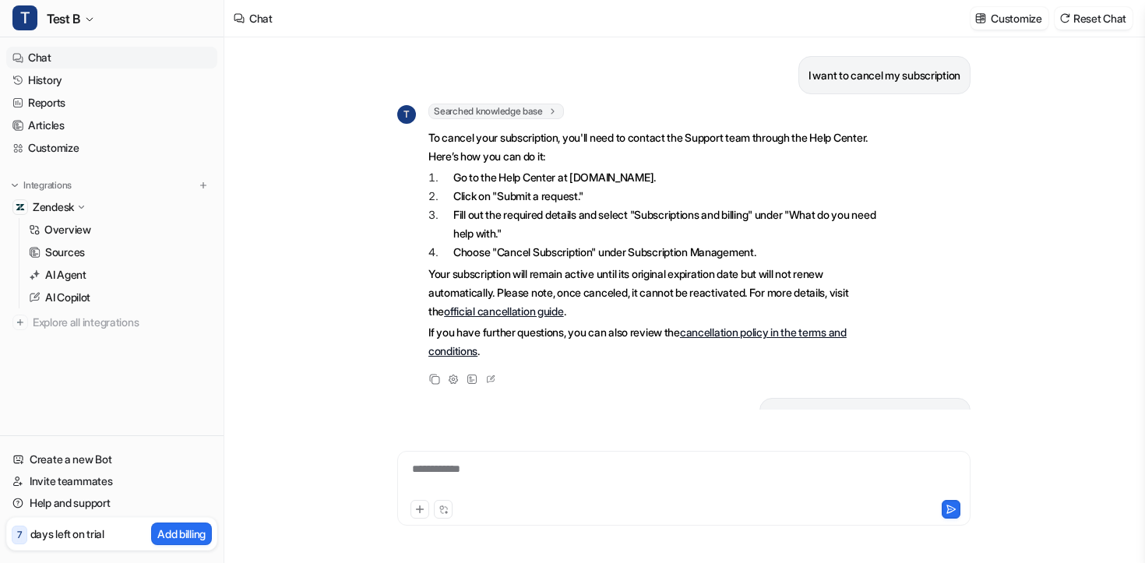
click at [76, 58] on link "Chat" at bounding box center [111, 58] width 211 height 22
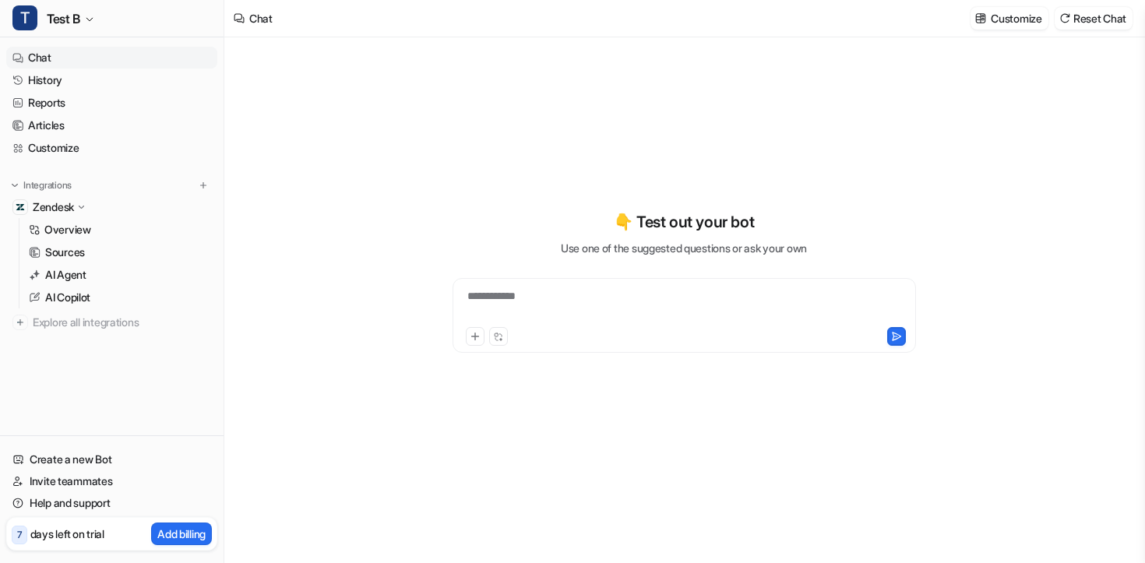
click at [20, 67] on icon at bounding box center [17, 57] width 11 height 49
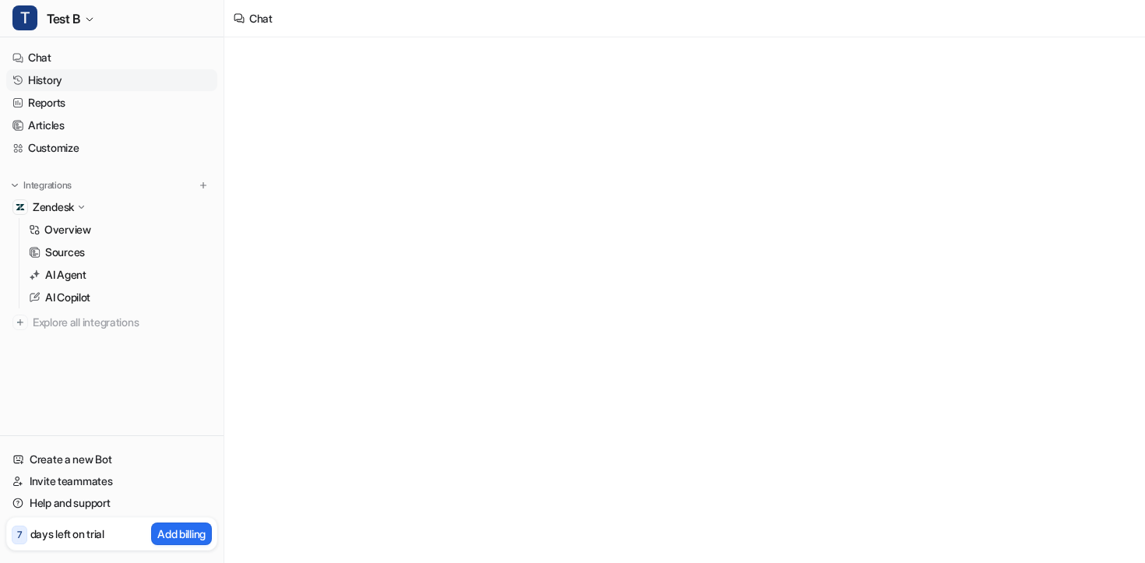
click at [25, 72] on link "History" at bounding box center [111, 80] width 211 height 22
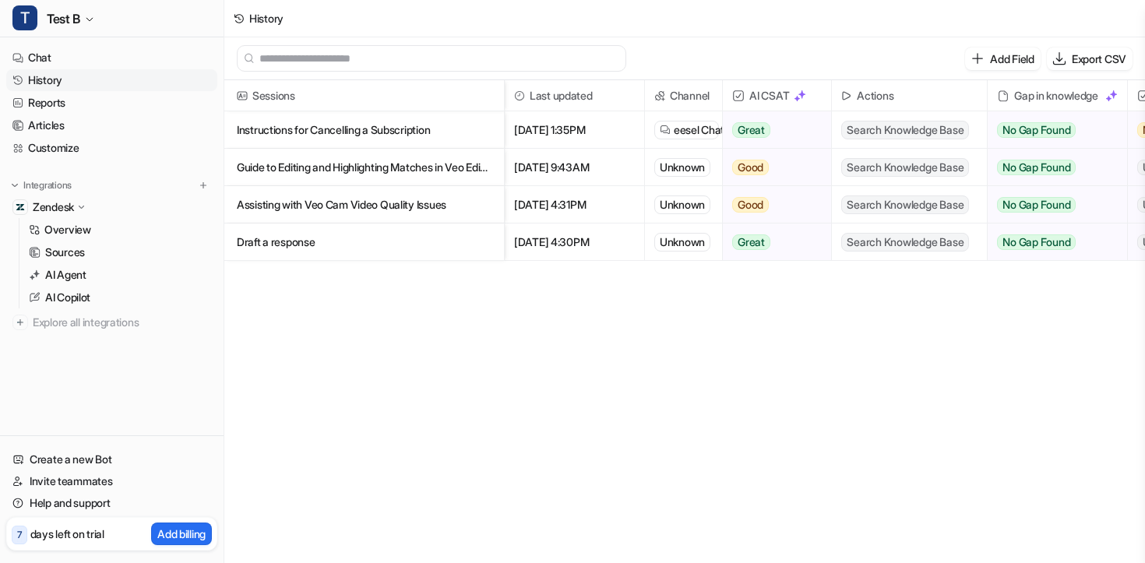
click at [323, 129] on p "Instructions for Cancelling a Subscription" at bounding box center [364, 129] width 255 height 37
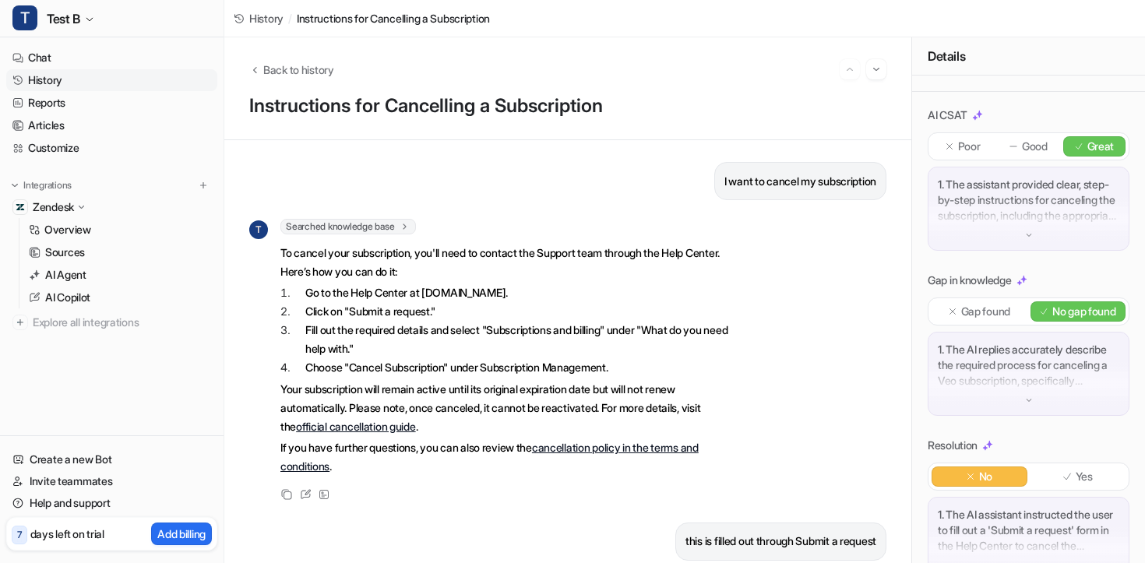
scroll to position [223, 0]
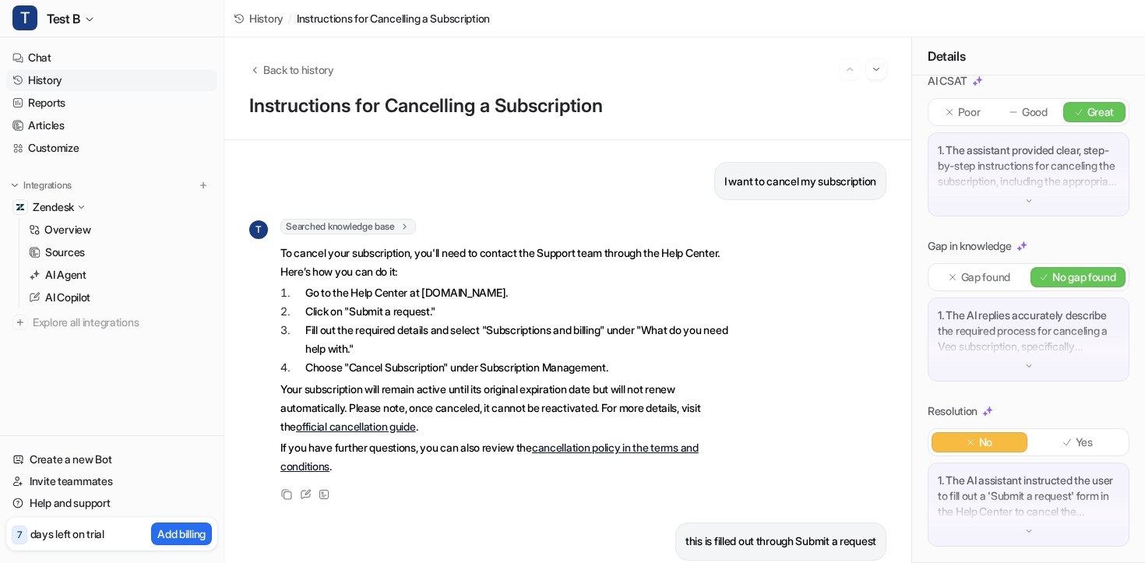
click at [1006, 353] on p "1. The AI replies accurately describe the required process for canceling a Veo …" at bounding box center [1029, 331] width 182 height 47
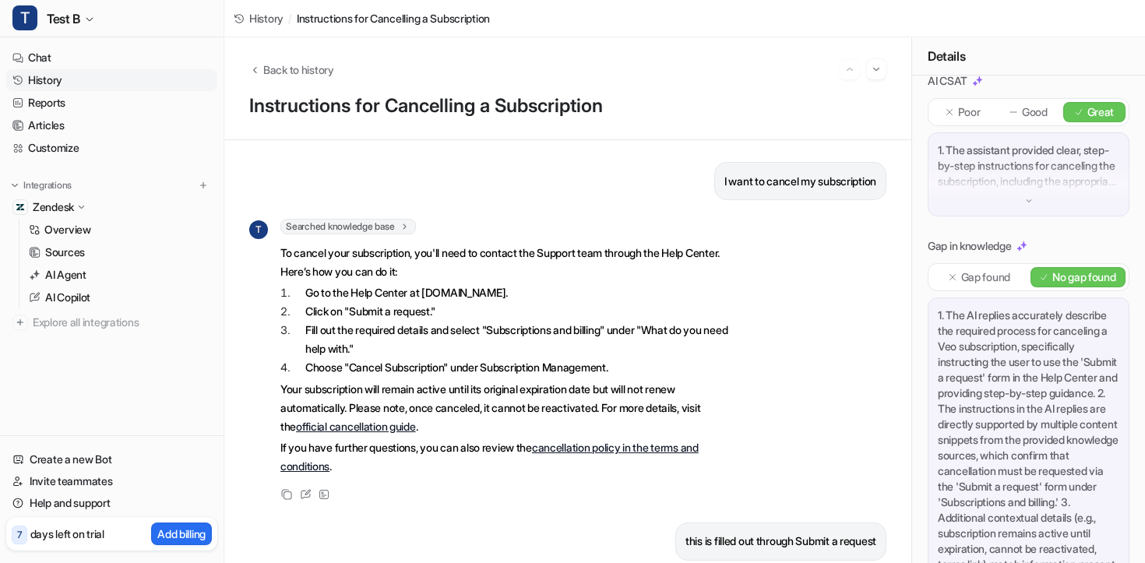
scroll to position [566, 0]
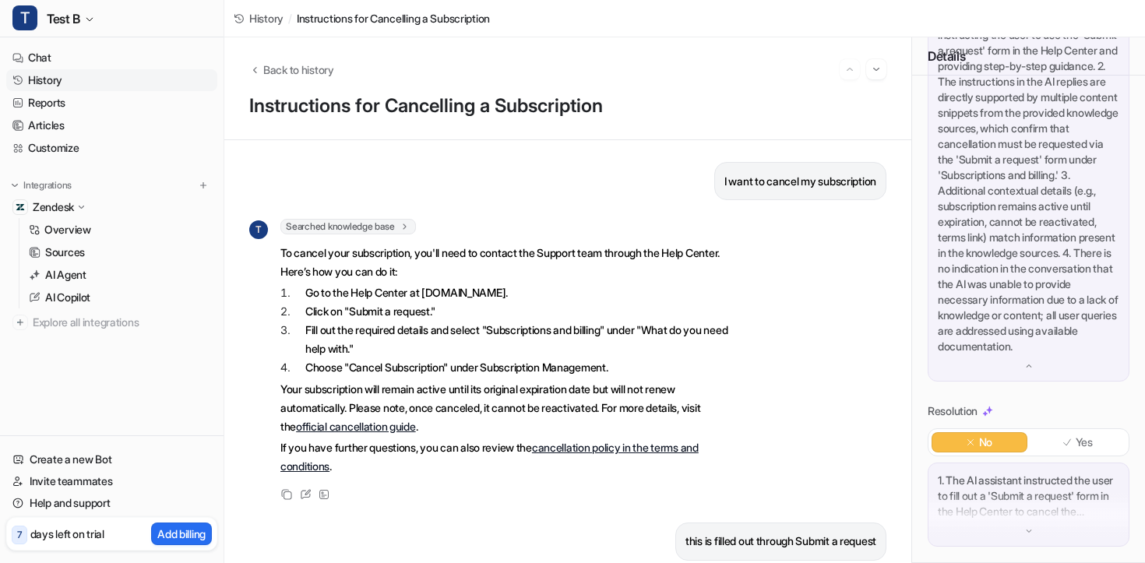
click at [463, 206] on div "I want to cancel my subscription T Searched knowledge base search_queries : [ "…" at bounding box center [567, 351] width 637 height 379
